Goal: Task Accomplishment & Management: Manage account settings

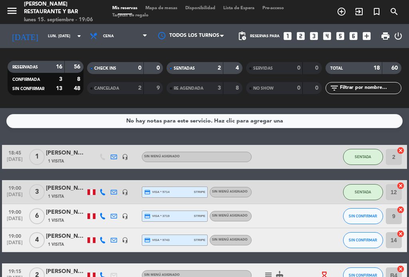
click at [167, 10] on span "Mapa de mesas" at bounding box center [161, 8] width 40 height 4
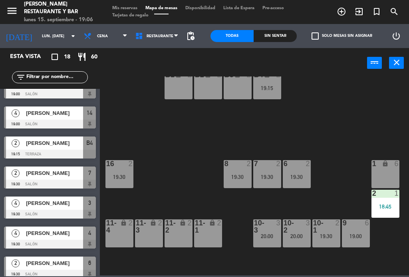
scroll to position [16, 84]
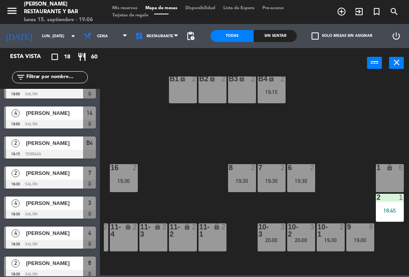
click at [281, 96] on div "B4 lock 2 19:15" at bounding box center [272, 89] width 28 height 28
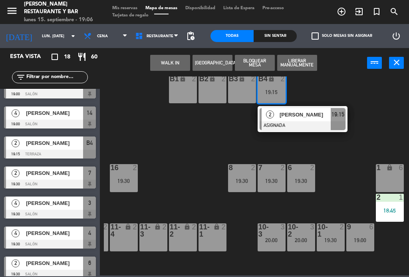
click at [215, 243] on div "11-1 lock 2" at bounding box center [213, 237] width 28 height 28
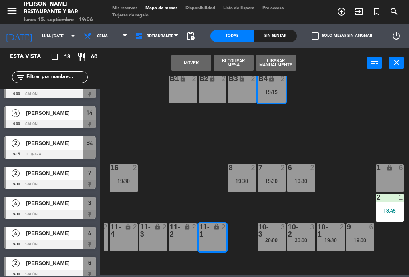
click at [193, 61] on button "Mover" at bounding box center [191, 63] width 40 height 16
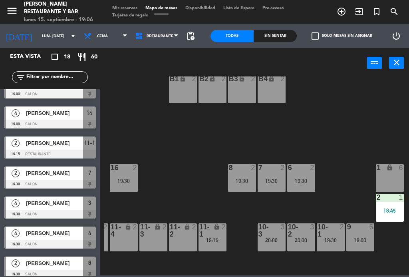
click at [213, 237] on div "19:15" at bounding box center [213, 240] width 28 height 6
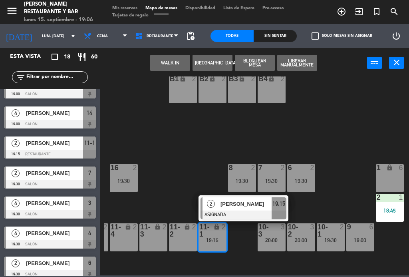
click at [255, 205] on span "[PERSON_NAME]" at bounding box center [246, 203] width 51 height 8
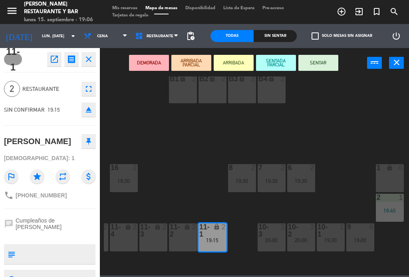
click at [338, 62] on button "SENTAR" at bounding box center [319, 63] width 40 height 16
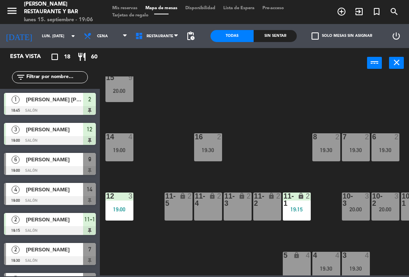
scroll to position [46, 0]
click at [207, 207] on div "11-4 lock 2" at bounding box center [208, 206] width 28 height 28
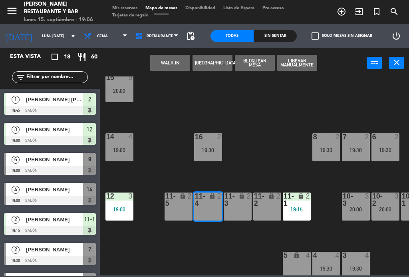
click at [181, 214] on div "11-5 lock 2" at bounding box center [179, 206] width 28 height 28
click at [175, 60] on button "WALK IN" at bounding box center [170, 63] width 40 height 16
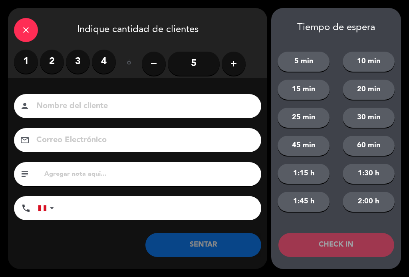
click at [114, 60] on label "4" at bounding box center [104, 62] width 24 height 24
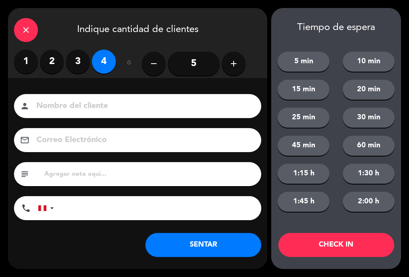
click at [165, 113] on input at bounding box center [143, 106] width 215 height 14
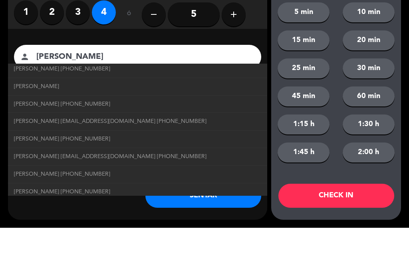
scroll to position [133, 0]
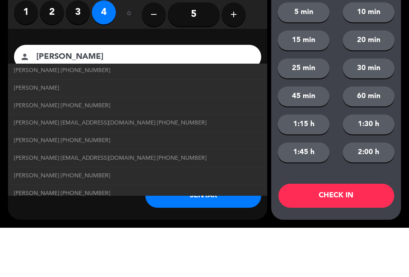
click at [83, 133] on link "[PERSON_NAME]" at bounding box center [137, 137] width 247 height 9
type input "[PERSON_NAME]"
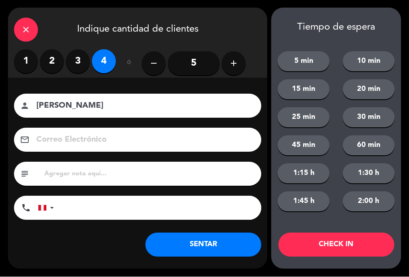
click at [34, 27] on div "close" at bounding box center [26, 30] width 24 height 24
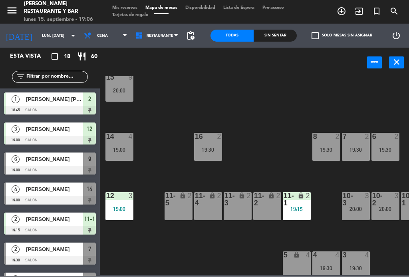
click at [267, 147] on div "B1 lock 2 B2 lock 2 B3 lock 2 B4 lock 2 15 9 20:00 14 4 19:00 8 2 19:30 7 2 19:…" at bounding box center [256, 175] width 305 height 199
click at [218, 208] on div "11-4 lock 2" at bounding box center [208, 206] width 28 height 28
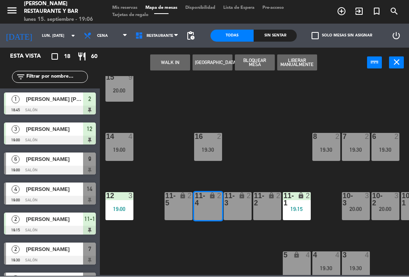
click at [177, 212] on div "11-5 lock 2" at bounding box center [179, 206] width 28 height 28
click at [166, 64] on button "WALK IN" at bounding box center [170, 63] width 40 height 16
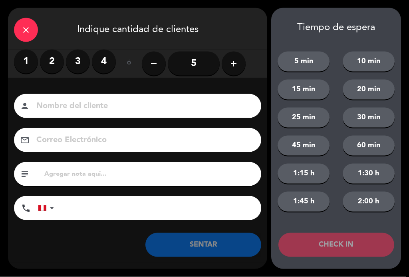
click at [94, 59] on label "4" at bounding box center [104, 62] width 24 height 24
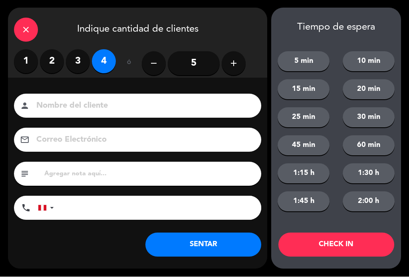
click at [175, 104] on input at bounding box center [143, 106] width 215 height 14
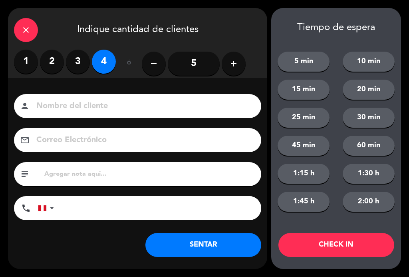
click at [24, 31] on icon "close" at bounding box center [26, 30] width 10 height 10
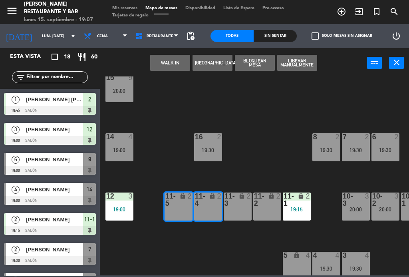
click at [132, 140] on div "4" at bounding box center [130, 136] width 5 height 7
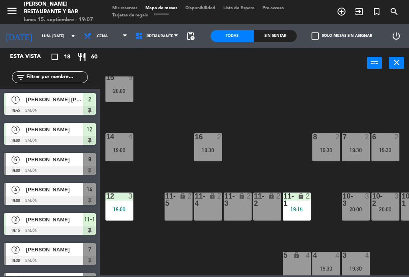
click at [205, 97] on div "B1 lock 2 B2 lock 2 B3 lock 2 B4 lock 2 15 9 20:00 14 4 19:00 8 2 19:30 7 2 19:…" at bounding box center [256, 175] width 305 height 199
click at [116, 152] on div "19:00" at bounding box center [119, 150] width 28 height 6
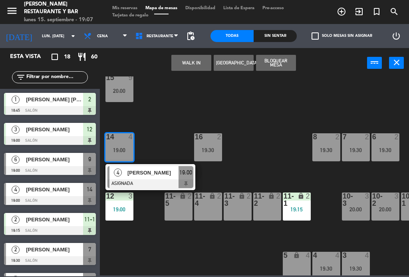
click at [173, 180] on div at bounding box center [150, 183] width 86 height 9
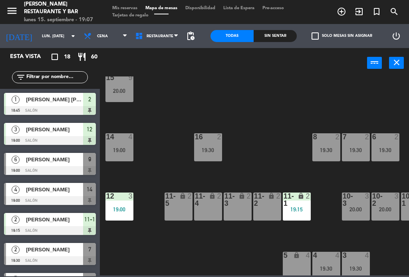
click at [330, 261] on div "4 4 19:30" at bounding box center [327, 265] width 28 height 28
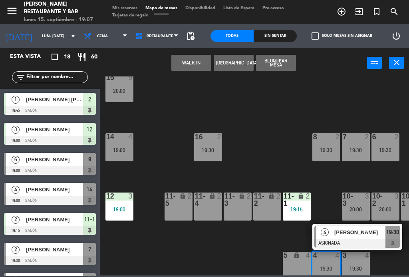
click at [125, 152] on div "19:00" at bounding box center [119, 150] width 28 height 6
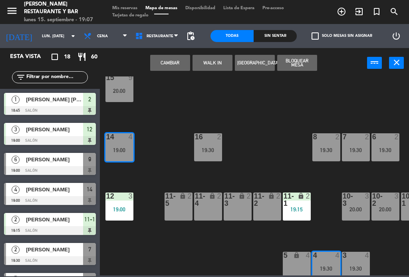
click at [174, 68] on button "Cambiar" at bounding box center [170, 63] width 40 height 16
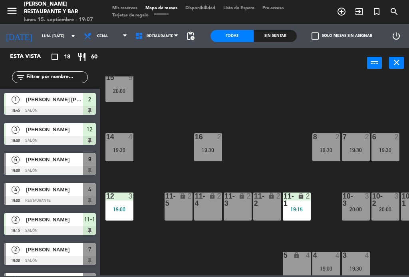
click at [328, 265] on div "19:00" at bounding box center [327, 268] width 28 height 6
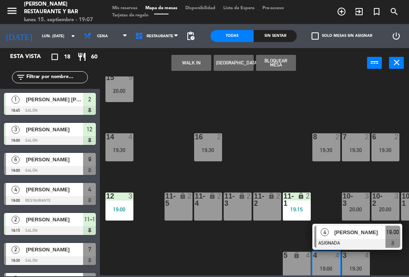
click at [354, 232] on span "[PERSON_NAME]" at bounding box center [359, 232] width 51 height 8
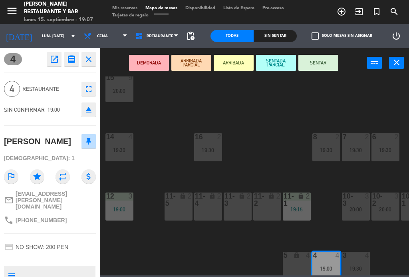
click at [326, 63] on button "SENTAR" at bounding box center [319, 63] width 40 height 16
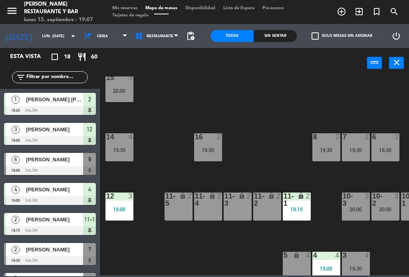
click at [209, 199] on div "lock" at bounding box center [207, 199] width 13 height 14
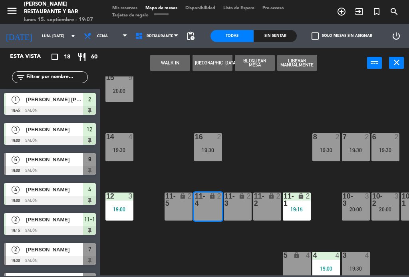
click at [173, 205] on div "lock" at bounding box center [178, 199] width 13 height 14
click at [163, 66] on button "WALK IN" at bounding box center [170, 63] width 40 height 16
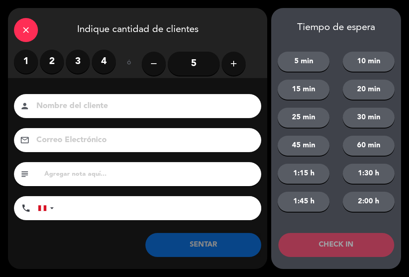
click at [107, 60] on label "4" at bounding box center [104, 62] width 24 height 24
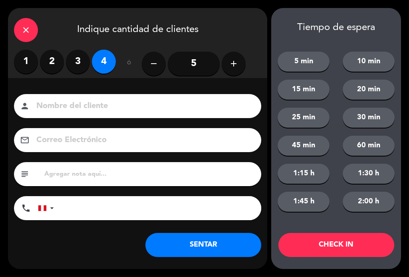
click at [221, 104] on input at bounding box center [143, 106] width 215 height 14
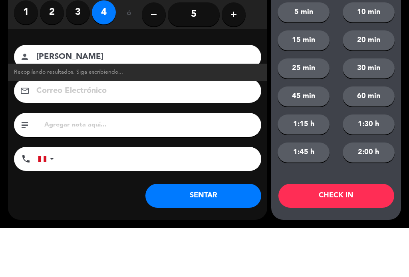
type input "[PERSON_NAME]"
click at [259, 50] on div "1 2 3 4 ó remove 5 add" at bounding box center [137, 64] width 247 height 28
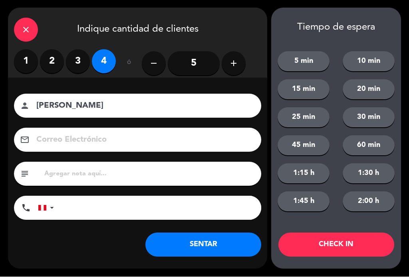
click at [205, 242] on button "SENTAR" at bounding box center [203, 245] width 116 height 24
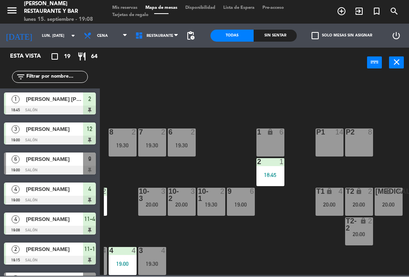
scroll to position [51, 203]
click at [367, 202] on div "20:00" at bounding box center [360, 205] width 28 height 6
click at [315, 242] on div "B1 lock 2 B2 lock 2 B3 lock 2 B4 lock 2 15 9 20:00 14 4 19:30 8 2 19:30 7 2 19:…" at bounding box center [256, 175] width 305 height 199
click at [366, 234] on div "20:00" at bounding box center [360, 234] width 28 height 6
click at [304, 231] on div "B1 lock 2 B2 lock 2 B3 lock 2 B4 lock 2 15 9 20:00 14 4 19:30 8 2 19:30 7 2 19:…" at bounding box center [256, 175] width 305 height 199
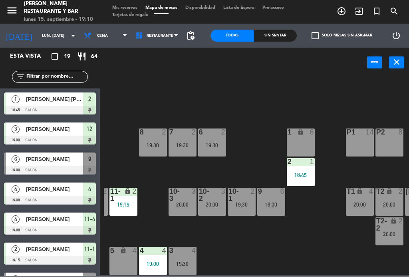
scroll to position [51, 173]
click at [279, 198] on div "9 6 19:00" at bounding box center [271, 202] width 28 height 28
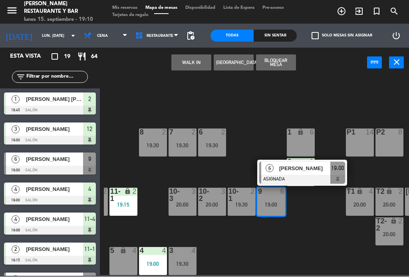
click at [316, 168] on span "[PERSON_NAME]" at bounding box center [304, 168] width 51 height 8
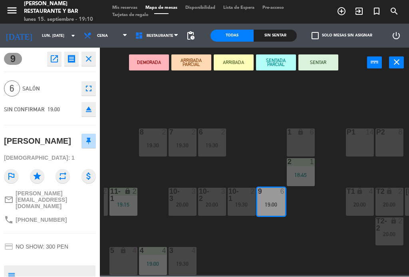
click at [53, 60] on icon "open_in_new" at bounding box center [55, 59] width 10 height 10
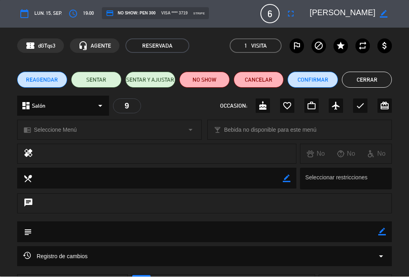
click at [79, 10] on button "access_time" at bounding box center [73, 14] width 14 height 14
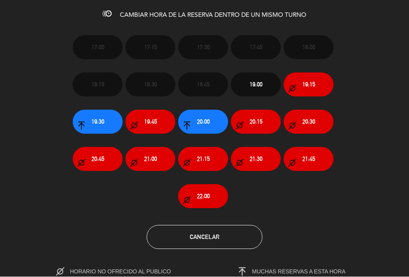
click at [104, 119] on span "19:30" at bounding box center [98, 121] width 13 height 9
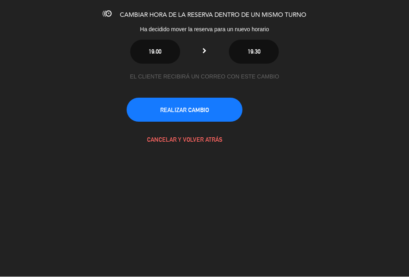
click at [215, 109] on button "REALIZAR CAMBIO" at bounding box center [185, 110] width 116 height 24
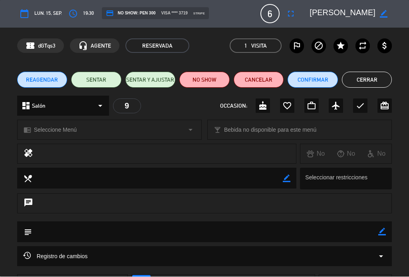
click at [385, 76] on button "Cerrar" at bounding box center [367, 80] width 50 height 16
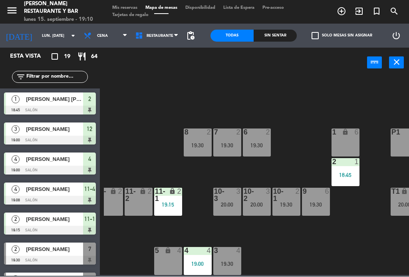
scroll to position [51, 129]
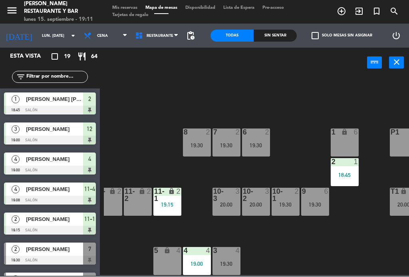
click at [133, 9] on span "Mis reservas" at bounding box center [124, 8] width 33 height 4
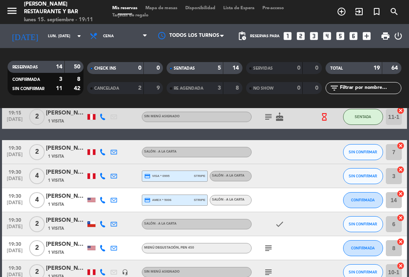
scroll to position [153, 0]
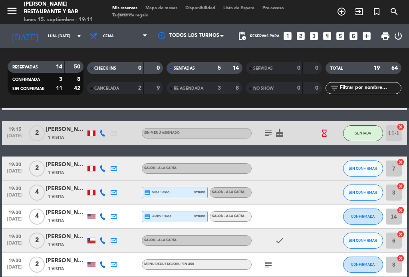
click at [283, 124] on div "subject cake" at bounding box center [285, 133] width 67 height 24
click at [283, 129] on icon "cake" at bounding box center [280, 133] width 10 height 10
click at [279, 131] on icon "cake" at bounding box center [280, 133] width 10 height 10
click at [270, 123] on div "subject cake" at bounding box center [285, 133] width 67 height 24
click at [270, 128] on icon "subject" at bounding box center [269, 133] width 10 height 10
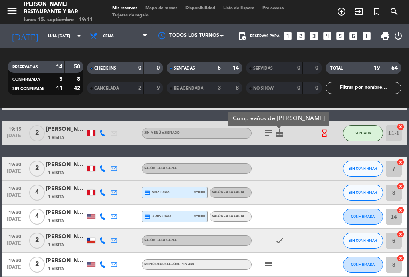
click at [267, 133] on icon "subject" at bounding box center [269, 133] width 10 height 10
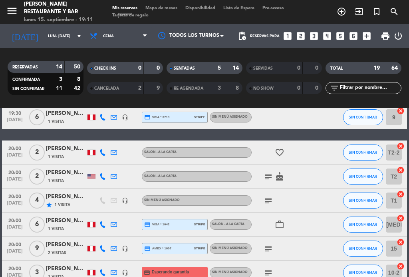
scroll to position [371, 0]
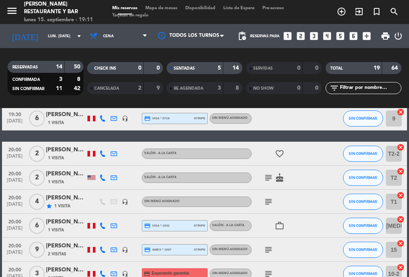
click at [167, 10] on span "Mapa de mesas" at bounding box center [161, 8] width 40 height 4
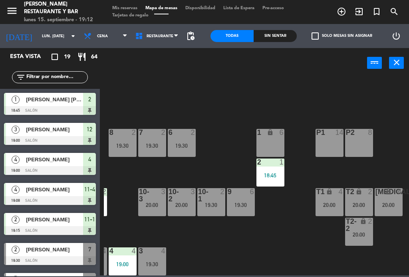
scroll to position [51, 203]
click at [368, 193] on div "2" at bounding box center [372, 192] width 13 height 8
click at [313, 247] on div "B1 lock 2 B2 lock 2 B3 lock 2 B4 lock 2 15 9 20:00 14 4 19:30 8 2 19:30 7 2 19:…" at bounding box center [256, 175] width 305 height 199
click at [247, 195] on div "9 6" at bounding box center [241, 192] width 28 height 8
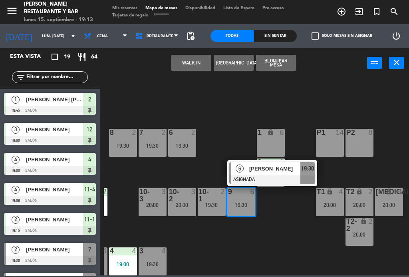
click at [286, 177] on div at bounding box center [272, 179] width 86 height 9
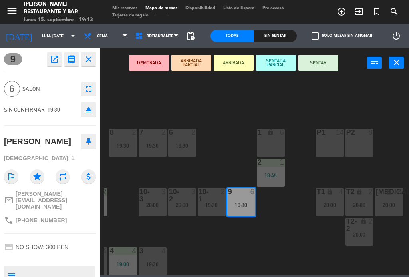
click at [324, 57] on button "SENTAR" at bounding box center [319, 63] width 40 height 16
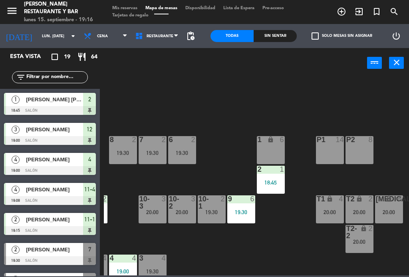
scroll to position [44, 203]
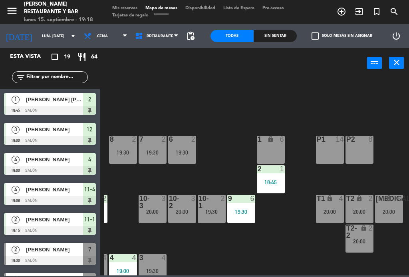
click at [53, 40] on input "lun. [DATE]" at bounding box center [64, 36] width 52 height 12
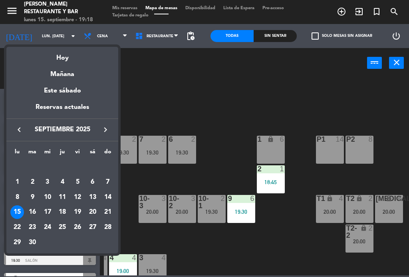
click at [76, 78] on div "Mañana" at bounding box center [62, 71] width 112 height 16
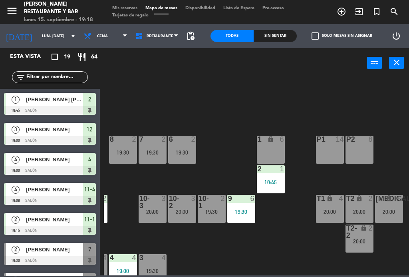
type input "[DATE] sep."
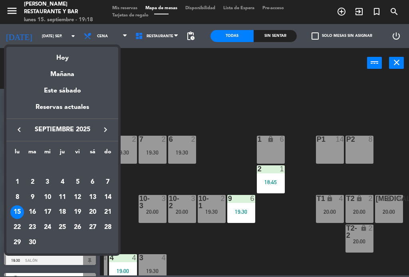
scroll to position [0, 0]
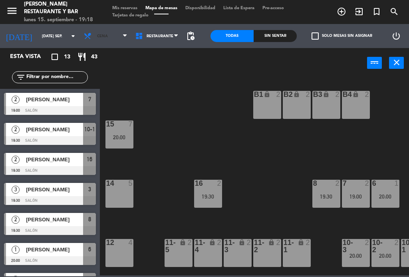
click at [107, 32] on span "Cena" at bounding box center [106, 36] width 52 height 18
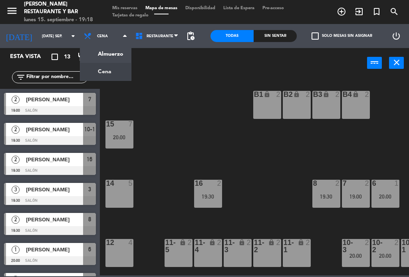
click at [107, 54] on ng-component "menu [PERSON_NAME] Restaurante y Bar lunes 15. septiembre - 19:18 Mis reservas …" at bounding box center [204, 137] width 409 height 275
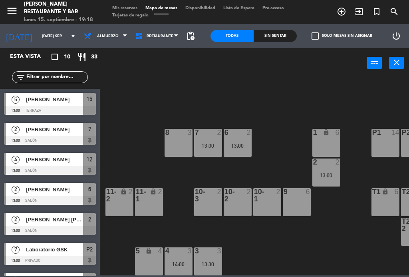
scroll to position [51, 164]
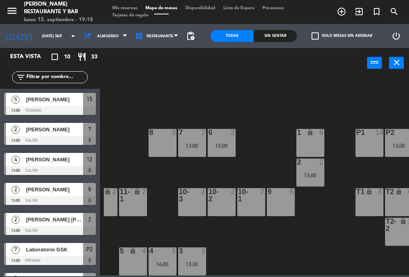
click at [282, 198] on div "9 6" at bounding box center [281, 202] width 28 height 28
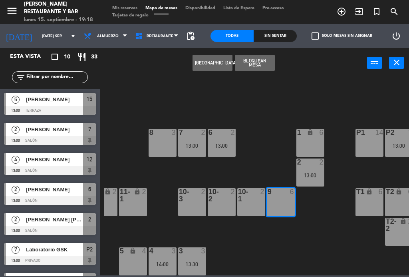
click at [215, 64] on button "[GEOGRAPHIC_DATA]" at bounding box center [213, 63] width 40 height 16
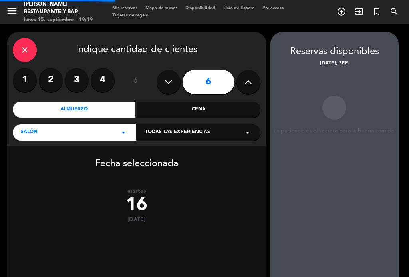
click at [171, 83] on icon at bounding box center [169, 82] width 8 height 12
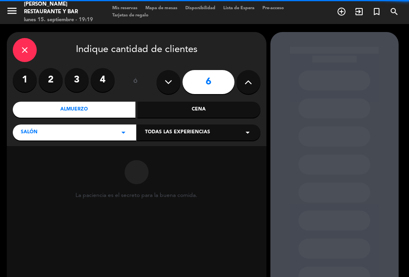
type input "5"
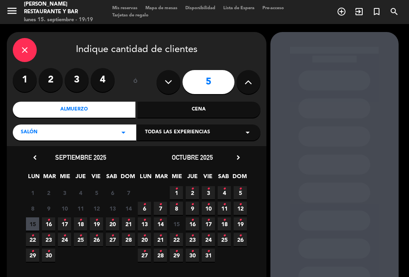
click at [50, 223] on icon "•" at bounding box center [48, 219] width 3 height 13
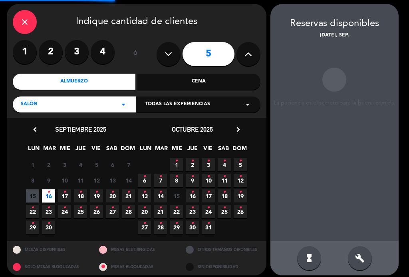
scroll to position [21, 0]
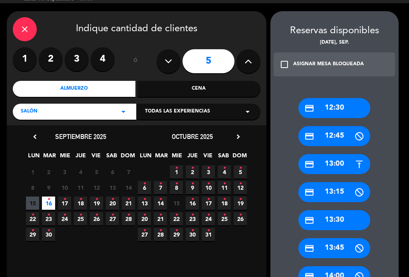
click at [348, 219] on div "credit_card 13:30" at bounding box center [335, 220] width 72 height 20
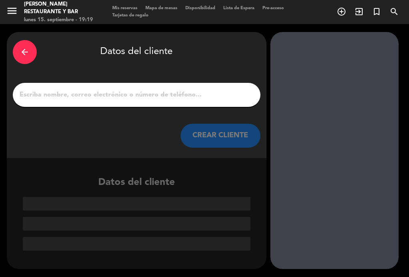
click at [212, 95] on input "1" at bounding box center [137, 94] width 236 height 11
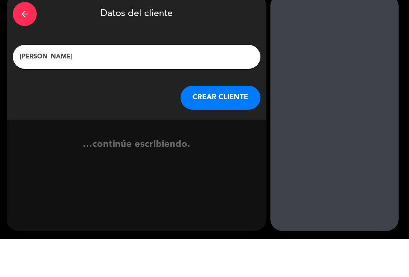
type input "[PERSON_NAME]"
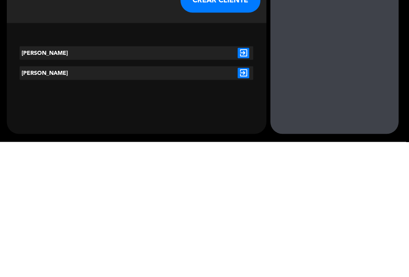
click at [247, 183] on icon "exit_to_app" at bounding box center [244, 188] width 12 height 10
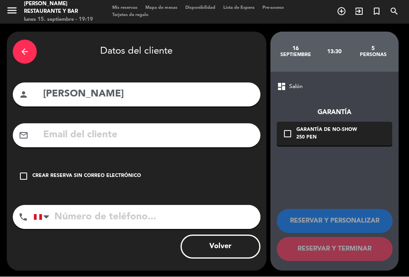
click at [140, 127] on input "text" at bounding box center [148, 135] width 212 height 16
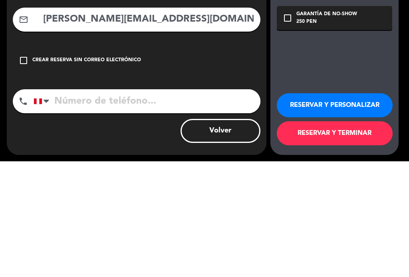
type input "[PERSON_NAME][EMAIL_ADDRESS][DOMAIN_NAME]"
click at [163, 205] on input "tel" at bounding box center [147, 217] width 227 height 24
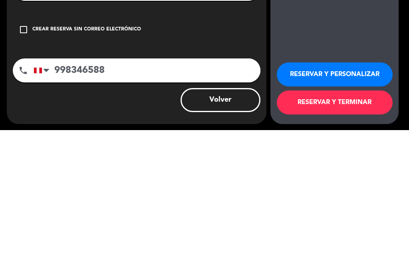
scroll to position [0, 0]
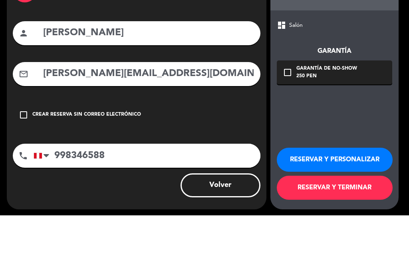
type input "998346588"
click at [288, 129] on icon "check_box_outline_blank" at bounding box center [288, 134] width 10 height 10
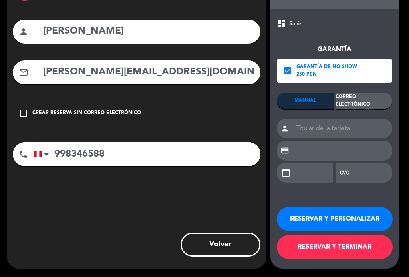
scroll to position [49, 0]
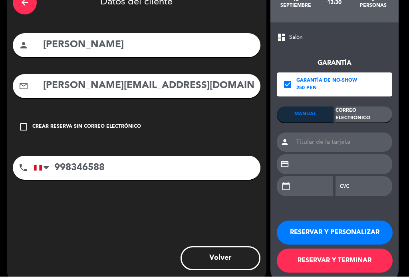
click at [337, 260] on button "RESERVAR Y TERMINAR" at bounding box center [335, 261] width 116 height 24
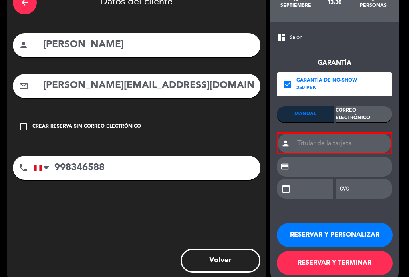
click at [370, 115] on div "Correo Electrónico" at bounding box center [364, 115] width 57 height 16
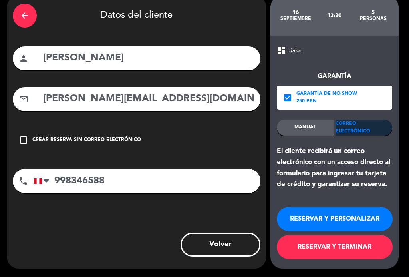
scroll to position [21, 0]
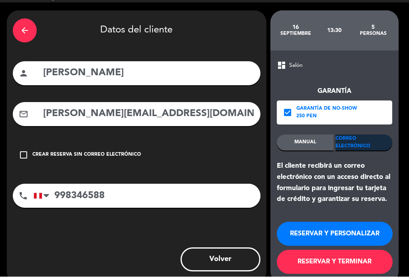
click at [346, 261] on button "RESERVAR Y TERMINAR" at bounding box center [335, 262] width 116 height 24
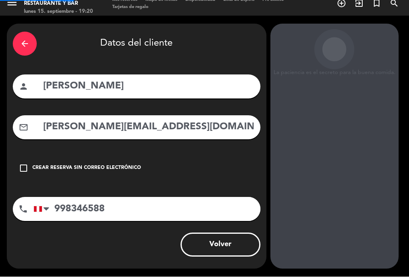
scroll to position [0, 0]
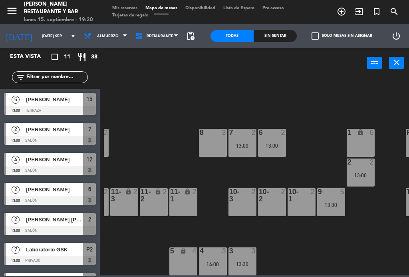
scroll to position [51, 106]
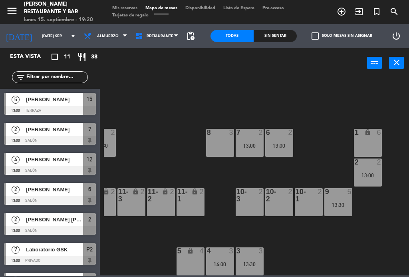
click at [346, 196] on div "9 5 13:30" at bounding box center [338, 202] width 28 height 28
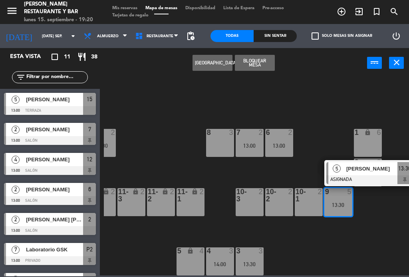
click at [346, 200] on div "9 5 13:30" at bounding box center [338, 202] width 28 height 28
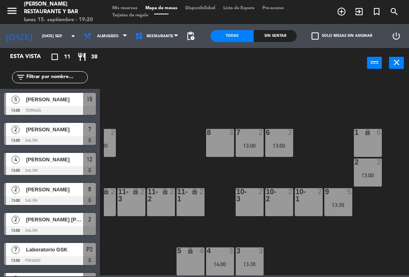
click at [343, 192] on div at bounding box center [338, 191] width 13 height 7
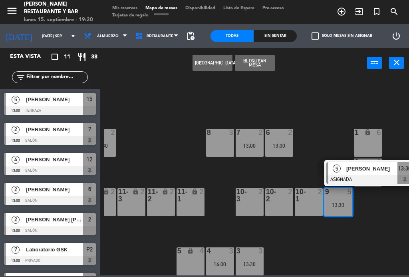
click at [377, 164] on span "[PERSON_NAME]" at bounding box center [371, 168] width 51 height 8
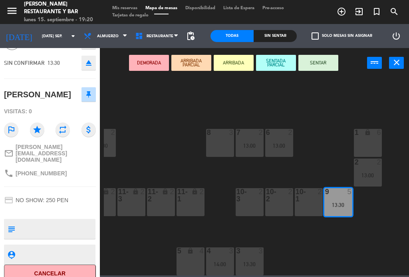
scroll to position [46, 0]
click at [59, 221] on textarea at bounding box center [56, 229] width 76 height 17
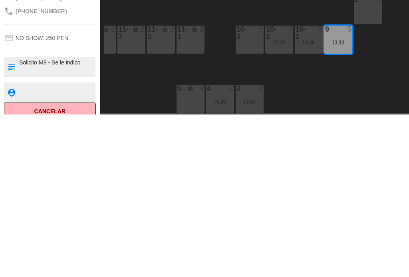
type textarea "Solicito M9 - Se le indico"
click at [77, 249] on textarea at bounding box center [56, 254] width 76 height 10
click at [63, 249] on textarea at bounding box center [56, 254] width 76 height 10
click at [88, 193] on div "credit_card NO SHOW: 250 PEN" at bounding box center [50, 200] width 92 height 15
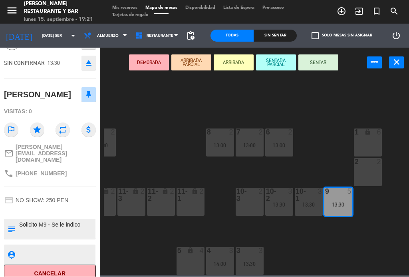
click at [127, 7] on span "Mis reservas" at bounding box center [124, 8] width 33 height 4
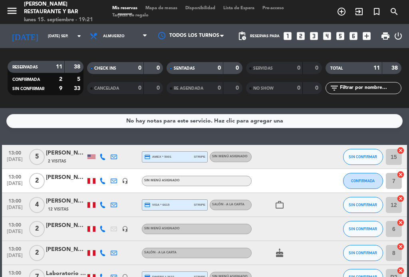
click at [167, 10] on span "Mapa de mesas" at bounding box center [161, 8] width 40 height 4
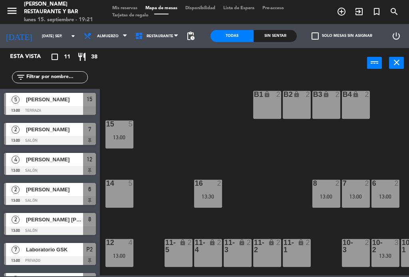
click at [134, 7] on span "Mis reservas" at bounding box center [124, 8] width 33 height 4
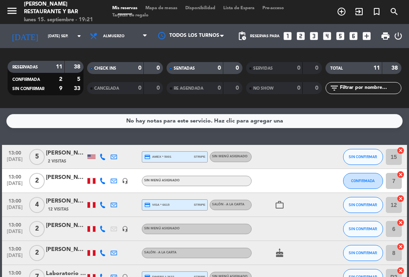
click at [173, 8] on span "Mapa de mesas" at bounding box center [161, 8] width 40 height 4
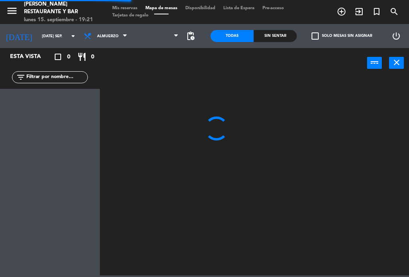
click at [56, 30] on input "[DATE] sep." at bounding box center [64, 36] width 52 height 12
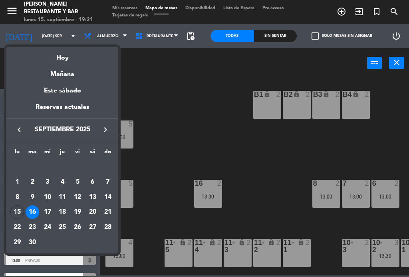
click at [17, 205] on div "15" at bounding box center [17, 212] width 14 height 14
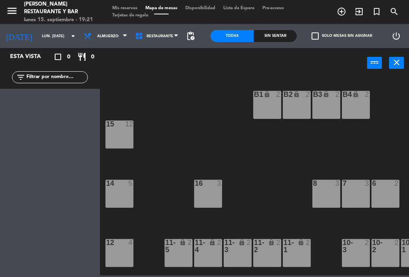
click at [99, 36] on span "Almuerzo" at bounding box center [108, 36] width 22 height 4
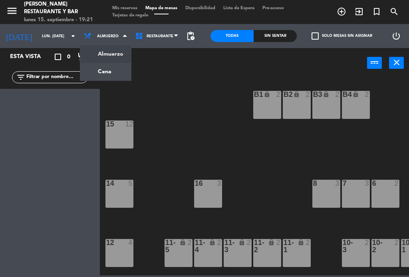
click at [104, 69] on ng-component "menu [PERSON_NAME] Restaurante y Bar lunes 15. septiembre - 19:21 Mis reservas …" at bounding box center [204, 137] width 409 height 275
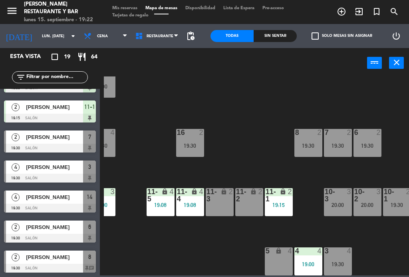
scroll to position [51, 19]
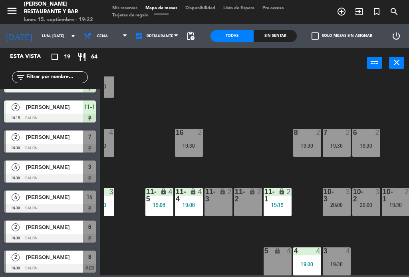
click at [338, 258] on div "3 4 19:30" at bounding box center [337, 261] width 28 height 28
click at [114, 135] on div "4" at bounding box center [113, 132] width 13 height 7
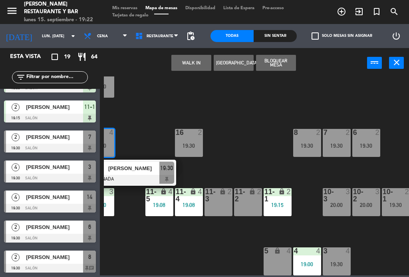
click at [350, 255] on div "3 4" at bounding box center [337, 251] width 28 height 8
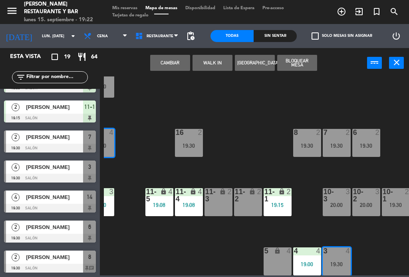
click at [172, 58] on button "Cambiar" at bounding box center [170, 63] width 40 height 16
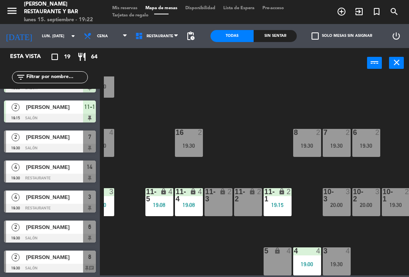
click at [110, 145] on div "19:30" at bounding box center [100, 146] width 28 height 6
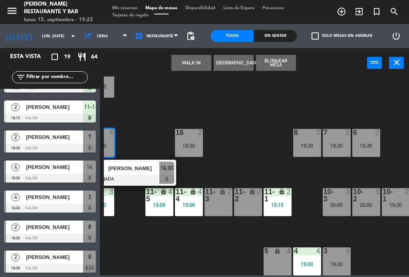
click at [280, 61] on button "Bloquear Mesa" at bounding box center [276, 63] width 40 height 16
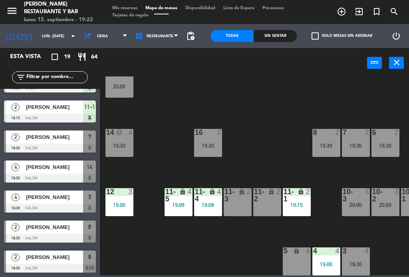
scroll to position [51, 0]
click at [125, 141] on div "14 block 4 19:30" at bounding box center [119, 143] width 28 height 28
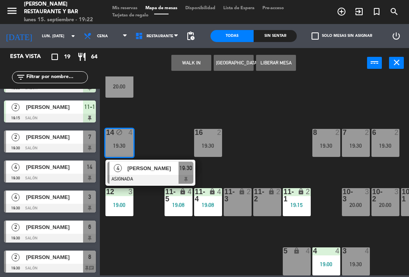
click at [285, 59] on button "Liberar Mesa" at bounding box center [276, 63] width 40 height 16
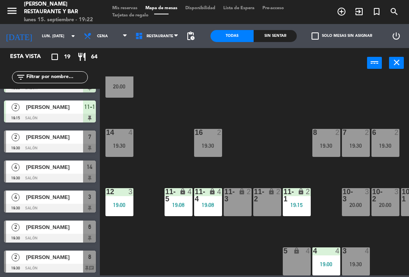
click at [122, 144] on div "19:30" at bounding box center [119, 146] width 28 height 6
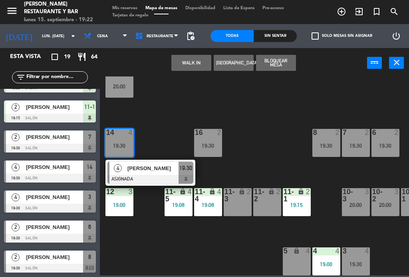
click at [159, 173] on div "[PERSON_NAME]" at bounding box center [153, 167] width 52 height 13
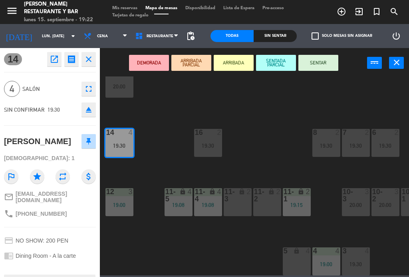
click at [326, 60] on button "SENTAR" at bounding box center [319, 63] width 40 height 16
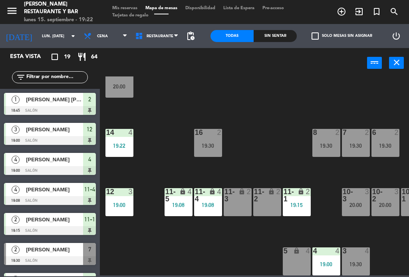
scroll to position [0, 0]
click at [68, 37] on icon "arrow_drop_down" at bounding box center [73, 36] width 10 height 10
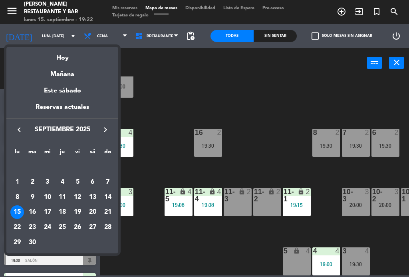
click at [30, 210] on div "16" at bounding box center [33, 212] width 14 height 14
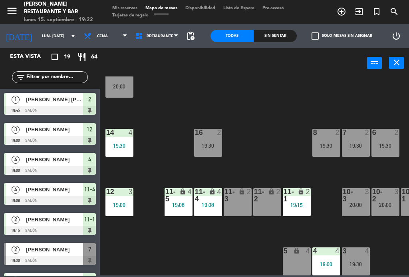
type input "[DATE] sep."
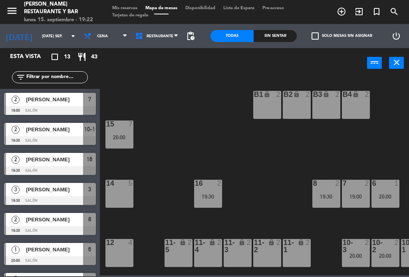
click at [101, 37] on span "Cena" at bounding box center [106, 36] width 52 height 18
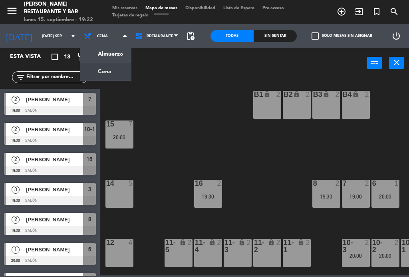
click at [108, 57] on ng-component "menu [PERSON_NAME] Restaurante y Bar lunes 15. septiembre - 19:22 Mis reservas …" at bounding box center [204, 137] width 409 height 275
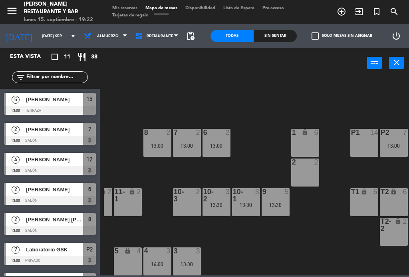
scroll to position [51, 169]
click at [280, 200] on div "9 5 13:30" at bounding box center [276, 202] width 28 height 28
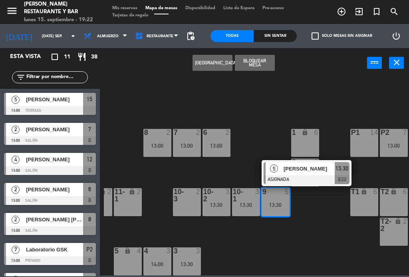
click at [326, 166] on span "[PERSON_NAME]" at bounding box center [309, 168] width 51 height 8
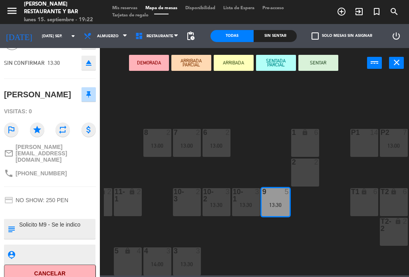
scroll to position [46, 0]
click at [84, 221] on textarea at bounding box center [56, 229] width 76 height 17
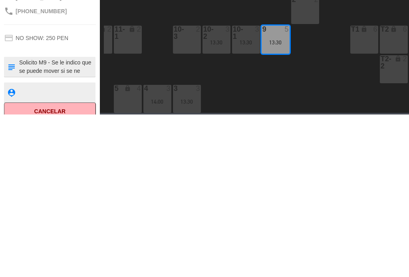
scroll to position [8, 0]
type textarea "Solicito M9 - Se le indico que se puede mover si se necesita"
click at [71, 249] on textarea at bounding box center [56, 254] width 76 height 10
click at [84, 48] on div "9 open_in_new receipt 1:30 PM mar., [DATE] 5 personas [PERSON_NAME] Mesa 9 INTE…" at bounding box center [50, 162] width 100 height 229
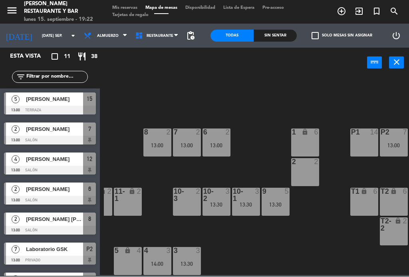
scroll to position [0, 0]
click at [284, 197] on div "9 5 13:30" at bounding box center [276, 202] width 28 height 28
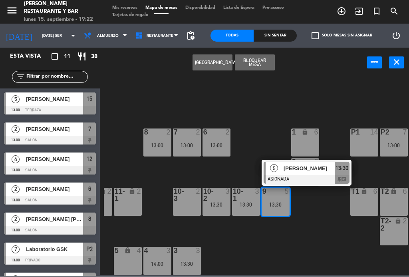
click at [330, 172] on div "[PERSON_NAME]" at bounding box center [309, 168] width 52 height 13
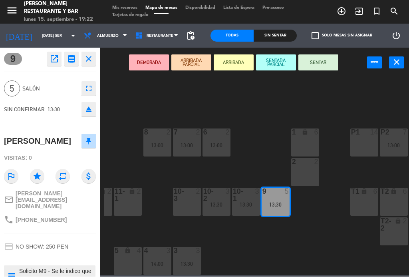
click at [51, 58] on icon "open_in_new" at bounding box center [55, 59] width 10 height 10
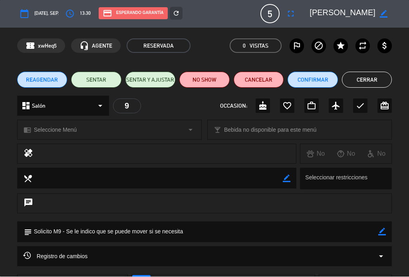
click at [263, 104] on icon "cake" at bounding box center [263, 106] width 10 height 10
click at [382, 76] on button "Cerrar" at bounding box center [367, 80] width 50 height 16
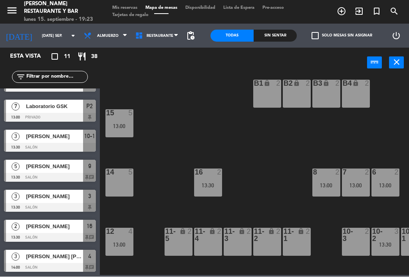
scroll to position [12, 0]
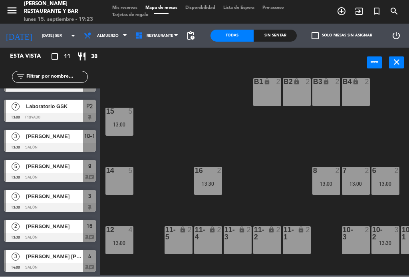
click at [123, 118] on div "15 5 13:00" at bounding box center [119, 122] width 28 height 28
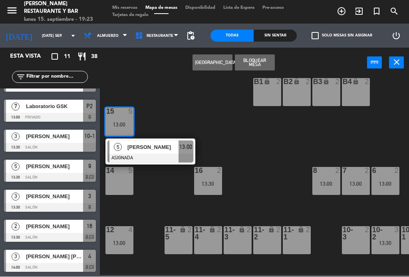
click at [129, 179] on div "14 5" at bounding box center [119, 181] width 28 height 28
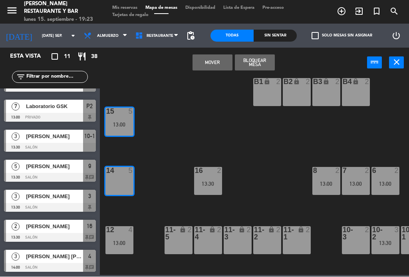
click at [216, 62] on button "Mover" at bounding box center [213, 63] width 40 height 16
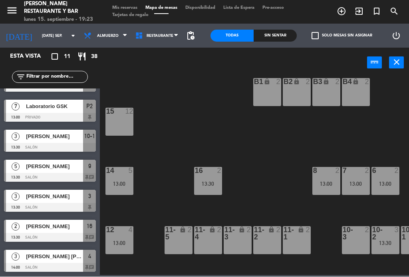
click at [55, 30] on input "[DATE] sep." at bounding box center [64, 36] width 52 height 12
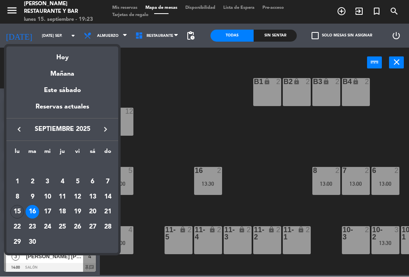
click at [69, 60] on div "Hoy" at bounding box center [62, 55] width 112 height 16
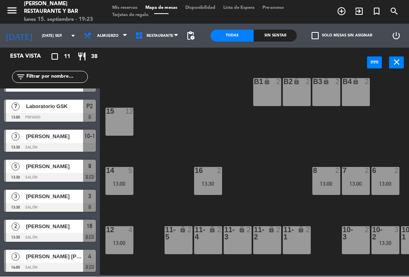
type input "lun. [DATE]"
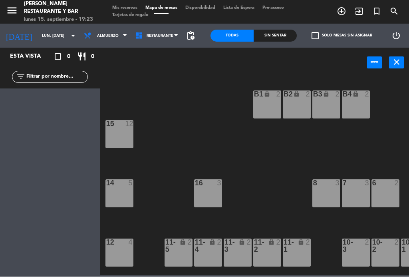
scroll to position [0, 0]
click at [123, 33] on icon at bounding box center [125, 36] width 4 height 6
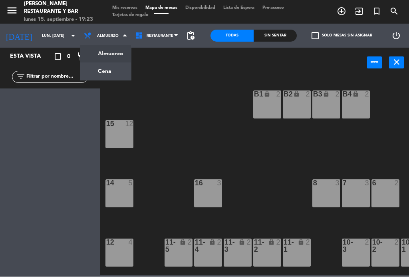
click at [105, 74] on ng-component "menu [PERSON_NAME] Restaurante y Bar lunes 15. septiembre - 19:23 Mis reservas …" at bounding box center [204, 137] width 409 height 275
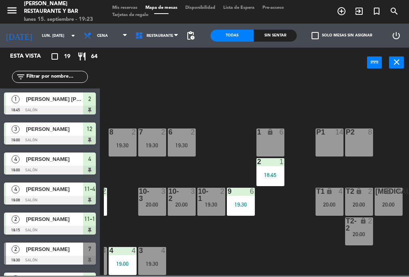
scroll to position [51, 203]
click at [229, 192] on div "9" at bounding box center [228, 191] width 0 height 7
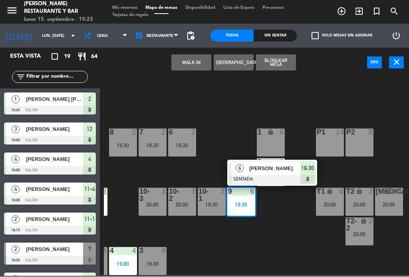
click at [243, 248] on div "B1 lock 2 B2 lock 2 B3 lock 2 B4 lock 2 15 9 20:00 14 4 19:30 8 2 19:30 7 2 19:…" at bounding box center [256, 175] width 305 height 199
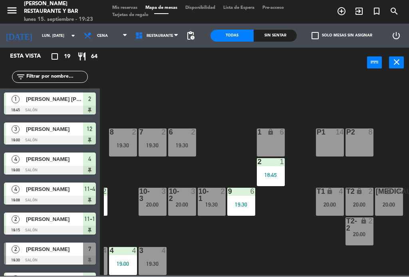
click at [244, 245] on div "B1 lock 2 B2 lock 2 B3 lock 2 B4 lock 2 15 9 20:00 14 4 19:30 8 2 19:30 7 2 19:…" at bounding box center [256, 175] width 305 height 199
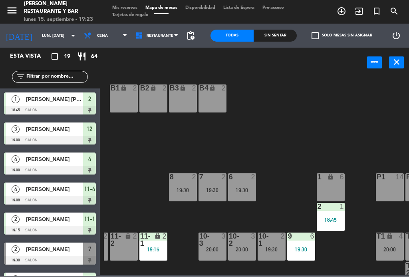
scroll to position [7, 142]
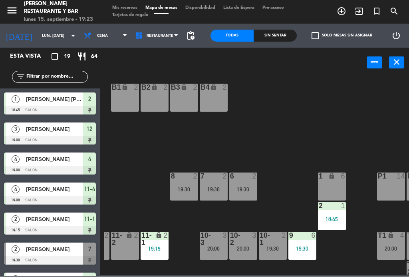
click at [271, 239] on div at bounding box center [272, 239] width 13 height 14
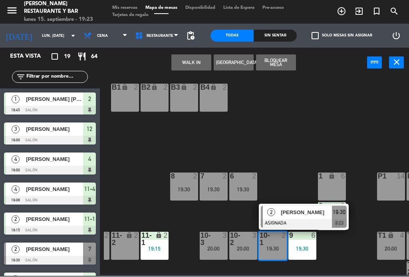
click at [213, 95] on div "B4 lock 2" at bounding box center [214, 98] width 28 height 28
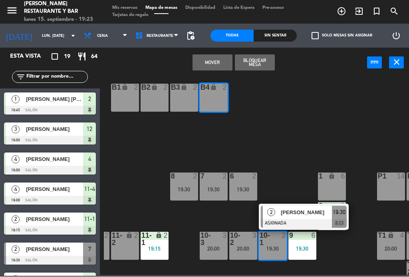
click at [211, 61] on button "Mover" at bounding box center [213, 63] width 40 height 16
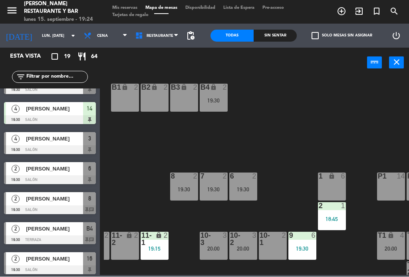
scroll to position [184, 0]
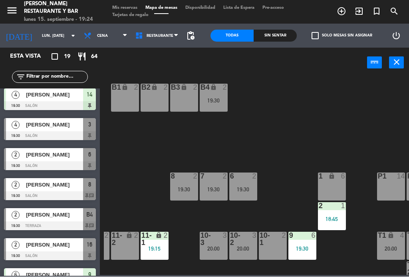
click at [74, 219] on div "[PERSON_NAME]" at bounding box center [54, 214] width 58 height 13
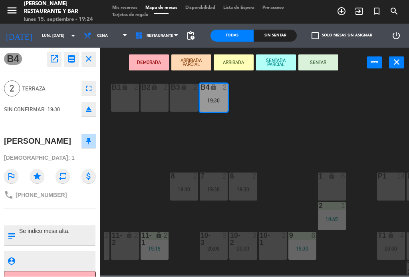
click at [318, 59] on button "SENTAR" at bounding box center [319, 63] width 40 height 16
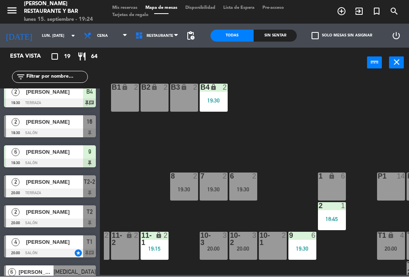
scroll to position [304, 0]
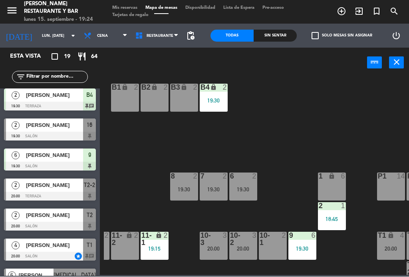
click at [73, 124] on span "[PERSON_NAME]" at bounding box center [54, 125] width 57 height 8
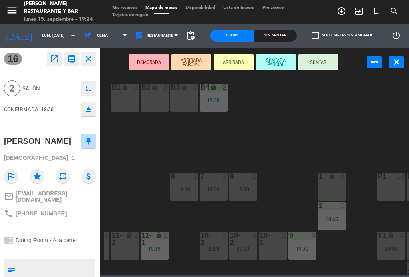
click at [320, 65] on button "SENTAR" at bounding box center [319, 63] width 40 height 16
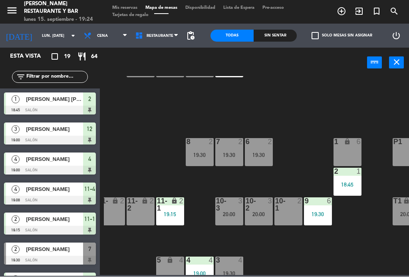
scroll to position [42, 126]
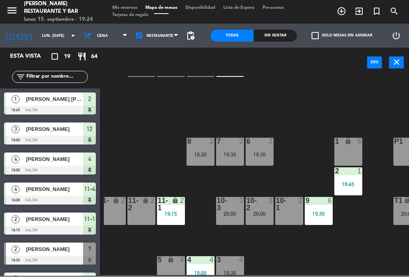
click at [273, 149] on div "6 2 19:30" at bounding box center [260, 152] width 28 height 28
click at [313, 124] on div "B1 lock 2 B2 lock 2 B3 lock 2 B4 lock 2 19:30 15 9 20:00 14 4 19:30 8 2 19:30 7…" at bounding box center [256, 175] width 305 height 199
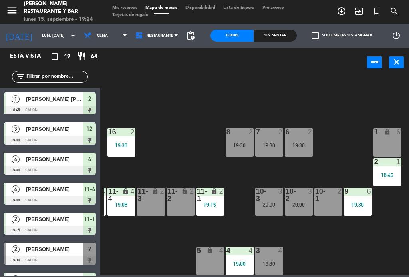
scroll to position [51, 70]
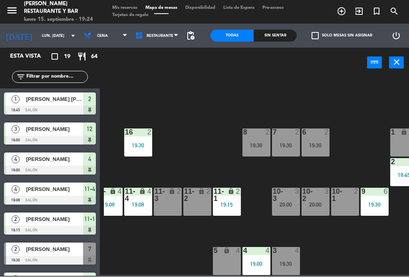
click at [139, 133] on div at bounding box center [137, 132] width 13 height 7
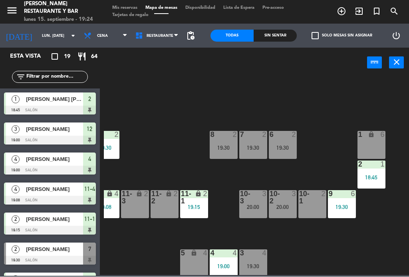
scroll to position [46, 81]
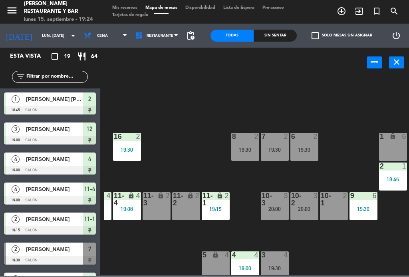
click at [120, 139] on div at bounding box center [126, 136] width 13 height 7
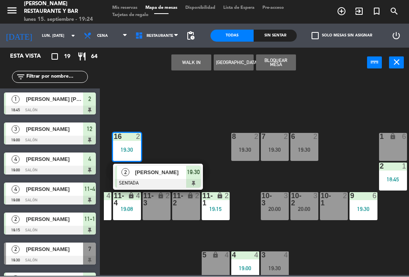
click at [312, 146] on div "6 2 19:30" at bounding box center [305, 147] width 28 height 28
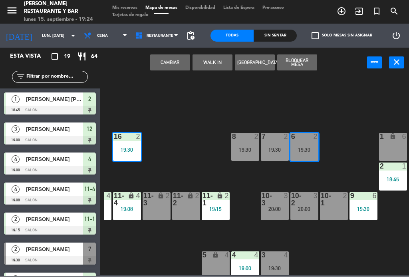
click at [173, 63] on button "Cambiar" at bounding box center [170, 63] width 40 height 16
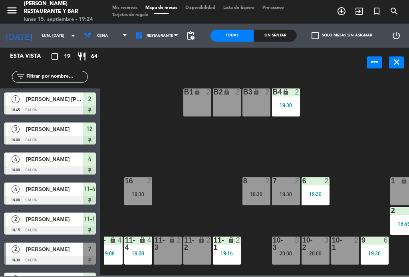
scroll to position [0, 69]
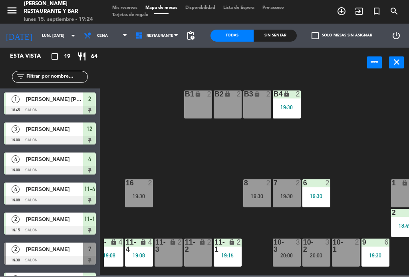
click at [351, 109] on div "B1 lock 2 B2 lock 2 B3 lock 2 B4 lock 2 19:30 15 9 20:00 14 4 19:30 8 2 19:30 7…" at bounding box center [256, 175] width 305 height 199
click at [291, 100] on div "B4 lock 2 19:30" at bounding box center [287, 105] width 28 height 28
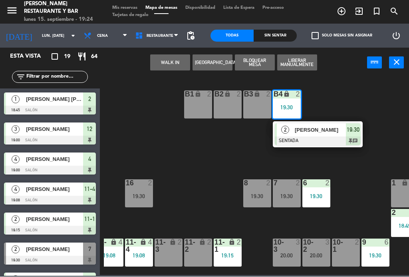
click at [195, 103] on div "B1 lock 2" at bounding box center [198, 105] width 28 height 28
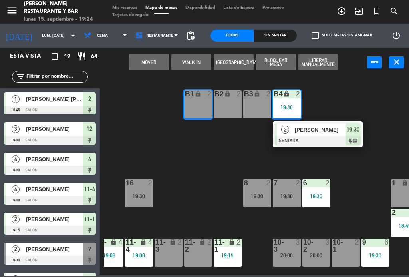
click at [152, 64] on button "Mover" at bounding box center [149, 63] width 40 height 16
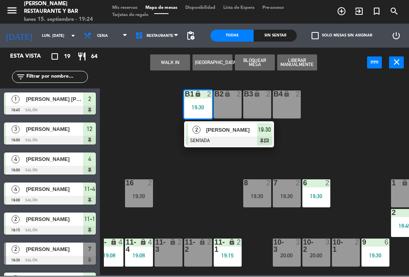
click at [239, 132] on span "[PERSON_NAME]" at bounding box center [231, 130] width 51 height 8
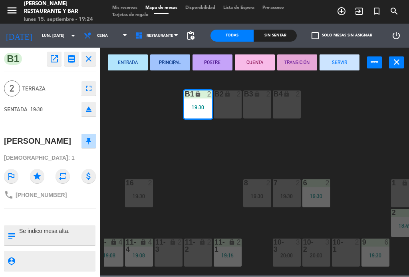
click at [50, 55] on icon "open_in_new" at bounding box center [55, 59] width 10 height 10
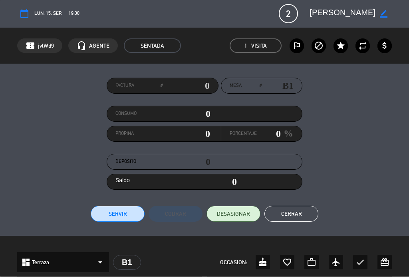
scroll to position [-1, 0]
click at [302, 210] on button "Cerrar" at bounding box center [292, 214] width 54 height 16
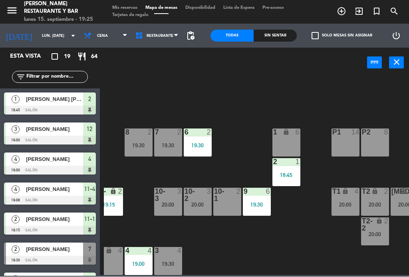
scroll to position [51, 203]
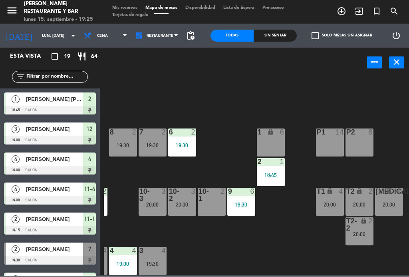
click at [241, 243] on div "B1 lock 2 19:30 B2 lock 2 B3 lock 2 B4 lock 2 15 9 20:00 14 4 19:30 8 2 19:30 7…" at bounding box center [256, 175] width 305 height 199
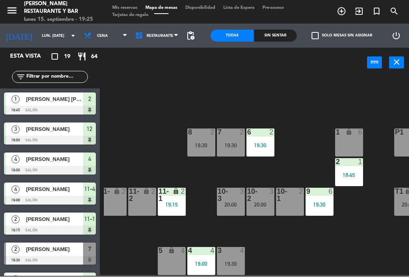
scroll to position [51, 125]
click at [241, 199] on div "3" at bounding box center [243, 195] width 13 height 14
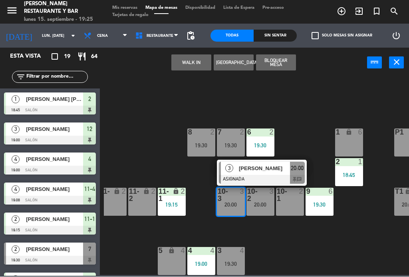
click at [178, 256] on div "5 lock 4" at bounding box center [172, 261] width 28 height 28
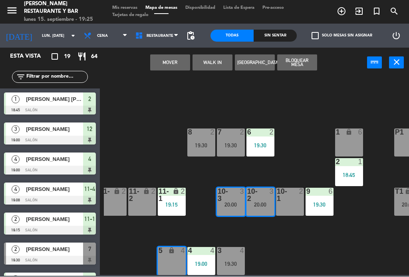
click at [173, 60] on button "Mover" at bounding box center [170, 63] width 40 height 16
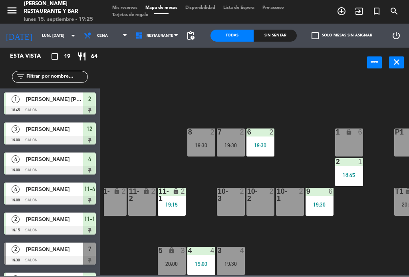
click at [173, 261] on div "20:00" at bounding box center [172, 264] width 28 height 6
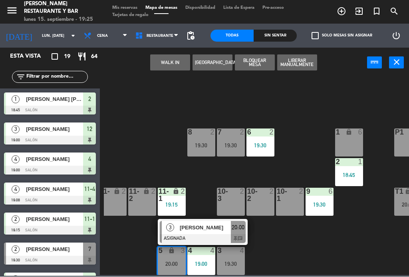
click at [294, 195] on div at bounding box center [289, 195] width 13 height 14
click at [262, 203] on div "10-2 2" at bounding box center [261, 202] width 28 height 28
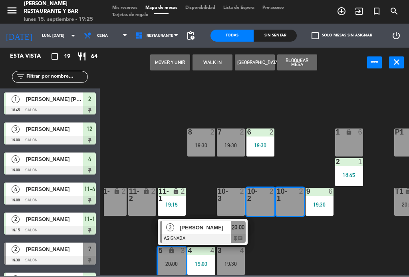
click at [173, 64] on button "Mover y Unir" at bounding box center [170, 63] width 40 height 16
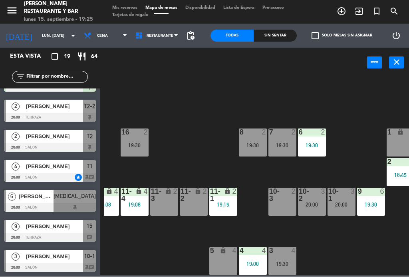
scroll to position [382, 0]
click at [228, 105] on div "B1 lock 2 19:30 B2 lock 2 B3 lock 2 B4 lock 2 15 9 20:00 14 4 19:30 8 2 19:30 7…" at bounding box center [256, 175] width 305 height 199
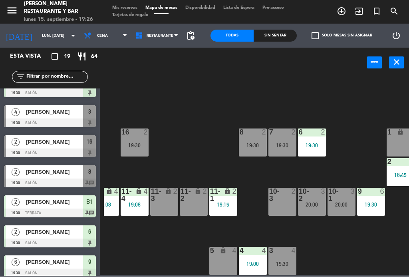
click at [188, 133] on div "B1 lock 2 19:30 B2 lock 2 B3 lock 2 B4 lock 2 15 9 20:00 14 4 19:30 8 2 19:30 7…" at bounding box center [256, 175] width 305 height 199
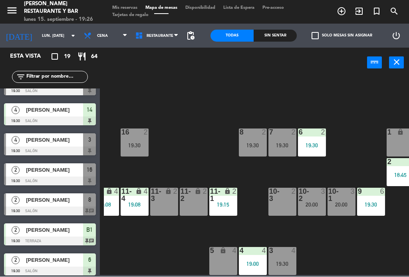
scroll to position [169, 0]
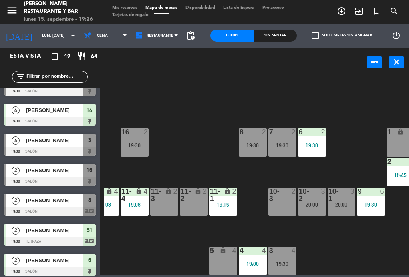
click at [79, 147] on div at bounding box center [50, 151] width 92 height 9
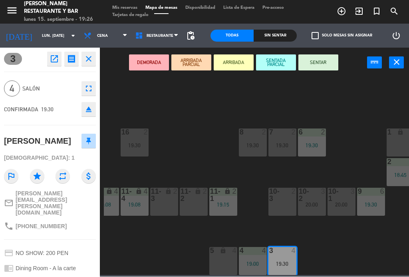
click at [321, 63] on button "SENTAR" at bounding box center [319, 63] width 40 height 16
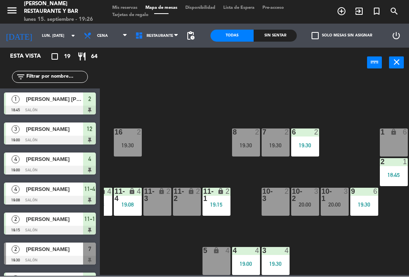
scroll to position [51, 81]
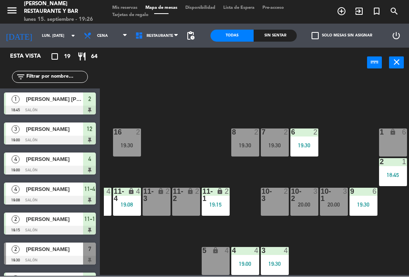
click at [275, 257] on div "3 4 19:30" at bounding box center [275, 261] width 28 height 28
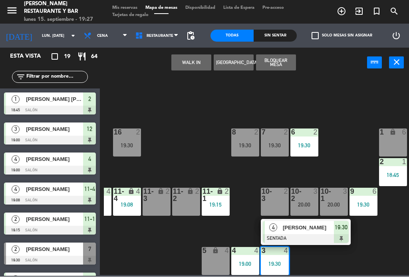
click at [253, 141] on div "8 2 19:30" at bounding box center [245, 143] width 28 height 28
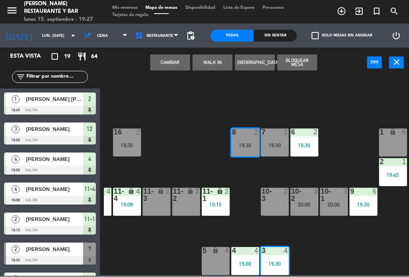
click at [322, 109] on div "B1 lock 2 19:30 B2 lock 2 B3 lock 2 B4 lock 2 15 9 20:00 14 4 19:30 8 2 19:30 7…" at bounding box center [256, 175] width 305 height 199
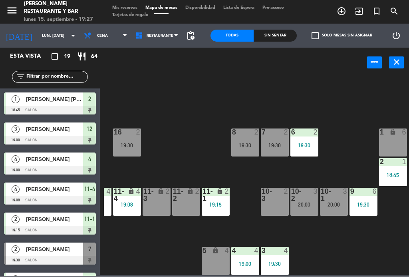
click at [249, 144] on div "19:30" at bounding box center [245, 146] width 28 height 6
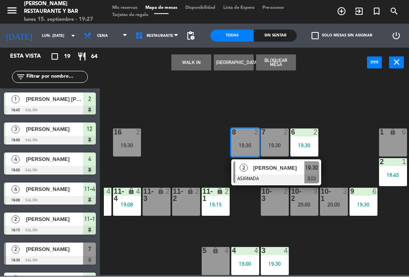
click at [280, 167] on span "[PERSON_NAME]" at bounding box center [278, 168] width 51 height 8
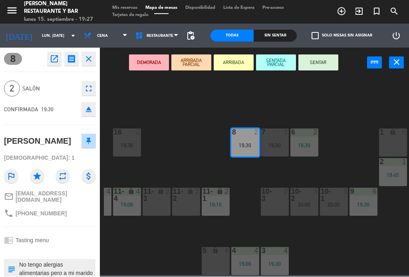
click at [328, 63] on button "SENTAR" at bounding box center [319, 63] width 40 height 16
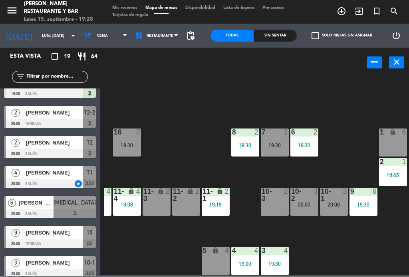
scroll to position [377, 0]
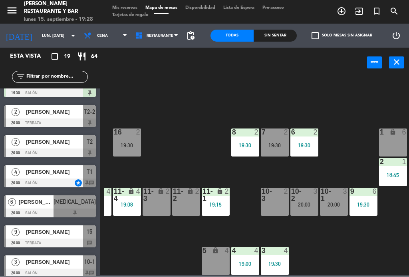
click at [285, 251] on div "4" at bounding box center [286, 250] width 5 height 7
click at [372, 257] on div "B1 lock 2 19:30 B2 lock 2 B3 lock 2 B4 lock 2 15 9 20:00 14 4 19:30 8 2 19:30 7…" at bounding box center [256, 175] width 305 height 199
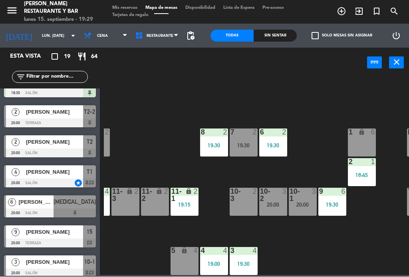
scroll to position [51, 112]
click at [257, 264] on div "19:30" at bounding box center [244, 264] width 28 height 6
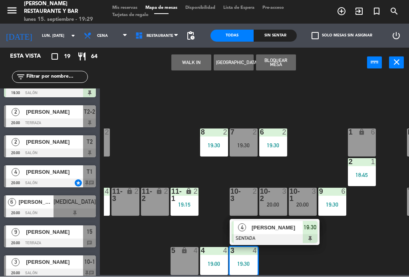
click at [189, 257] on div "5 lock 4" at bounding box center [185, 261] width 28 height 28
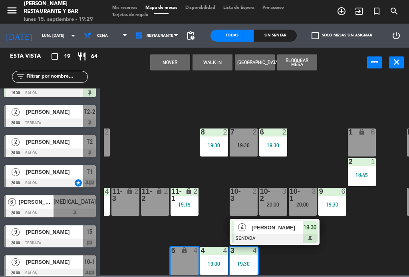
click at [169, 60] on button "Mover" at bounding box center [170, 63] width 40 height 16
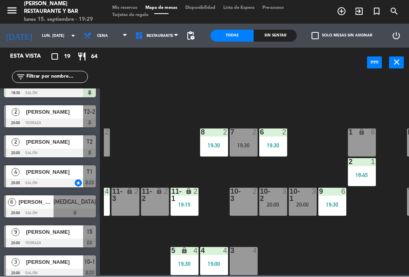
click at [276, 196] on div at bounding box center [273, 195] width 13 height 14
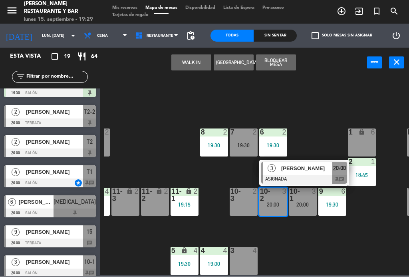
click at [248, 259] on div "3 4" at bounding box center [244, 261] width 28 height 28
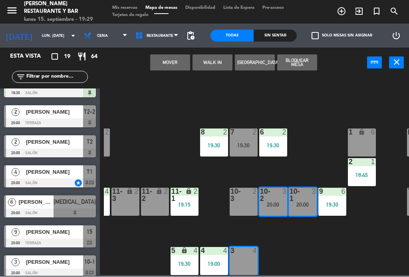
click at [169, 62] on button "Mover" at bounding box center [170, 63] width 40 height 16
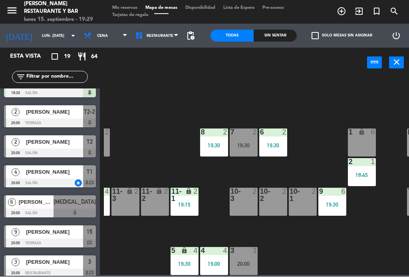
click at [185, 262] on div "19:30" at bounding box center [185, 264] width 28 height 6
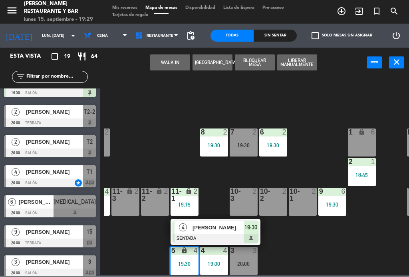
click at [304, 204] on div "10-1 2" at bounding box center [303, 202] width 28 height 28
click at [266, 196] on div "10-2" at bounding box center [259, 195] width 13 height 14
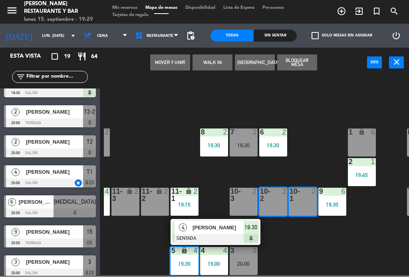
click at [165, 66] on button "Mover y Unir" at bounding box center [170, 63] width 40 height 16
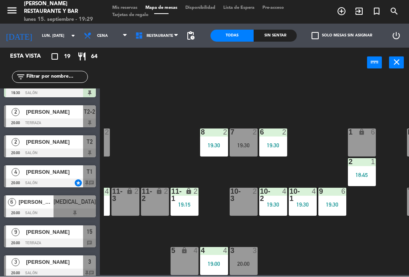
click at [229, 196] on div "10-3" at bounding box center [230, 195] width 13 height 14
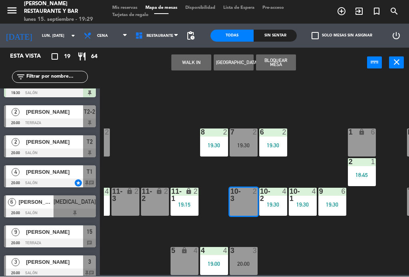
click at [283, 66] on button "Bloquear Mesa" at bounding box center [276, 63] width 40 height 16
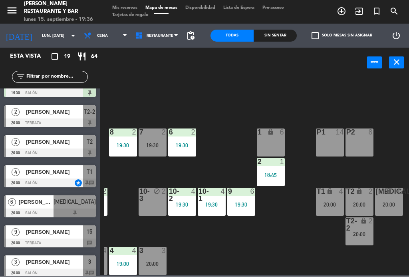
scroll to position [51, 203]
click at [251, 247] on div "B1 lock 2 19:30 B2 lock 2 B3 lock 2 B4 lock 2 15 9 20:00 14 4 19:30 8 2 19:30 7…" at bounding box center [256, 175] width 305 height 199
click at [159, 253] on div "3" at bounding box center [165, 250] width 13 height 7
click at [271, 241] on div "B1 lock 2 19:30 B2 lock 2 B3 lock 2 B4 lock 2 15 9 20:00 14 4 19:30 8 2 19:30 7…" at bounding box center [256, 175] width 305 height 199
click at [338, 202] on div "20:00" at bounding box center [330, 205] width 28 height 6
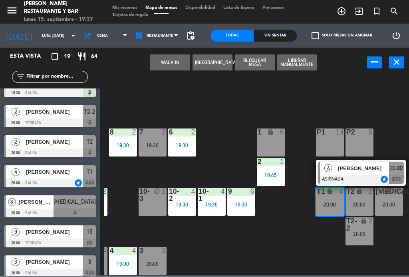
click at [164, 253] on div "3" at bounding box center [163, 250] width 5 height 7
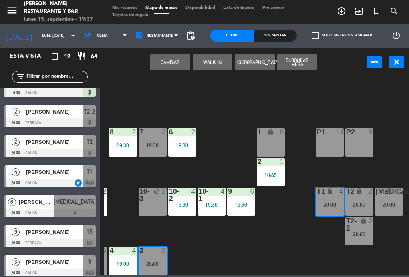
click at [163, 61] on button "Cambiar" at bounding box center [170, 63] width 40 height 16
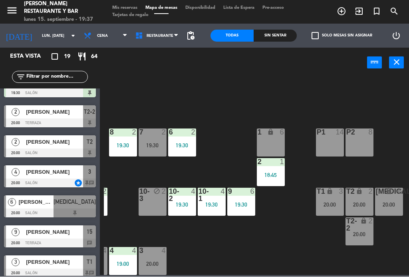
click at [336, 201] on div "T1 lock 3 20:00" at bounding box center [330, 202] width 28 height 28
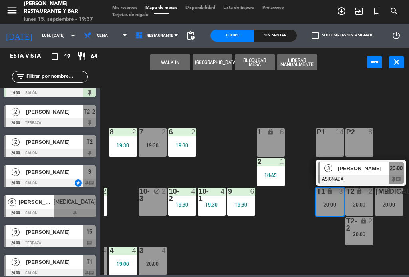
click at [402, 168] on span "20:00" at bounding box center [396, 168] width 13 height 10
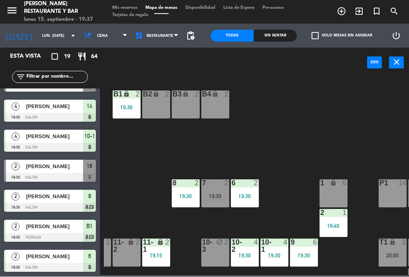
scroll to position [0, 141]
click at [285, 149] on div "B1 lock 2 19:30 B2 lock 2 B3 lock 2 B4 lock 2 15 9 20:00 14 4 19:30 8 2 19:30 7…" at bounding box center [256, 175] width 305 height 199
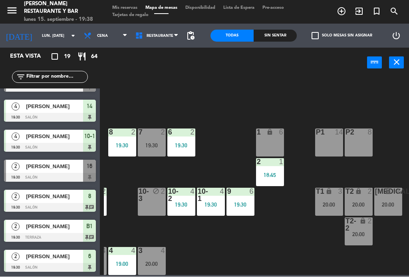
scroll to position [51, 203]
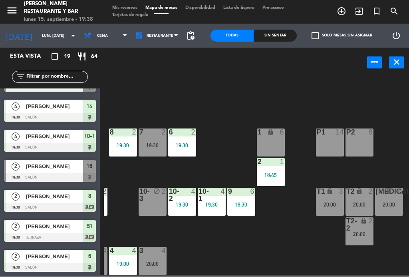
click at [324, 205] on div "20:00" at bounding box center [330, 205] width 28 height 6
click at [312, 246] on div "B1 lock 2 19:30 B2 lock 2 B3 lock 2 B4 lock 2 15 9 20:00 14 4 19:30 8 2 19:30 7…" at bounding box center [256, 175] width 305 height 199
click at [366, 201] on div "T2 lock 2 20:00" at bounding box center [360, 202] width 28 height 28
click at [316, 251] on div "B1 lock 2 19:30 B2 lock 2 B3 lock 2 B4 lock 2 15 9 20:00 14 4 19:30 8 2 19:30 7…" at bounding box center [256, 175] width 305 height 199
click at [364, 233] on div "20:00" at bounding box center [360, 234] width 28 height 6
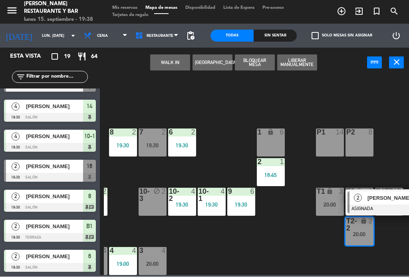
click at [307, 251] on div "B1 lock 2 19:30 B2 lock 2 B3 lock 2 B4 lock 2 15 9 20:00 14 4 19:30 8 2 19:30 7…" at bounding box center [256, 175] width 305 height 199
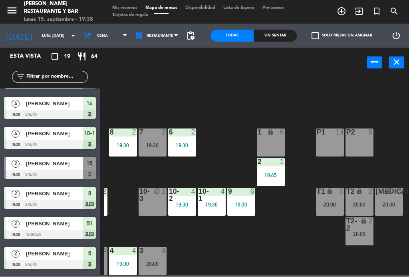
scroll to position [175, 0]
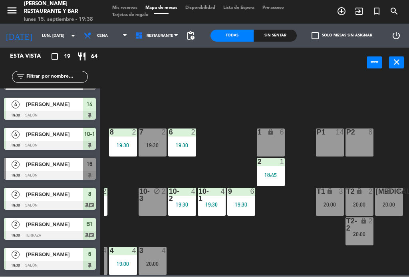
click at [85, 164] on div "16" at bounding box center [89, 164] width 13 height 13
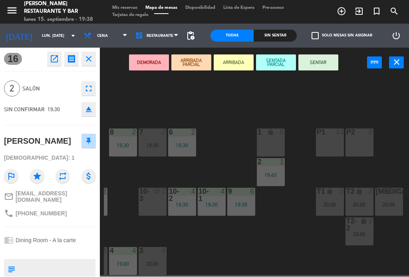
click at [322, 60] on button "SENTAR" at bounding box center [319, 63] width 40 height 16
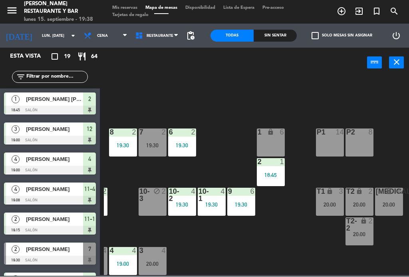
click at [159, 147] on div "19:30" at bounding box center [153, 146] width 28 height 6
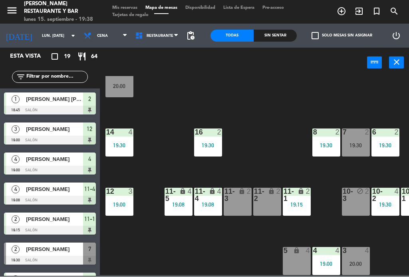
scroll to position [51, 0]
click at [209, 146] on div "19:30" at bounding box center [208, 146] width 28 height 6
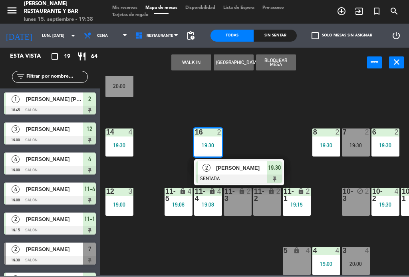
click at [363, 142] on div "19:30" at bounding box center [356, 145] width 28 height 6
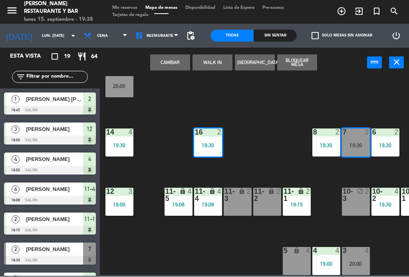
click at [174, 63] on button "Cambiar" at bounding box center [170, 63] width 40 height 16
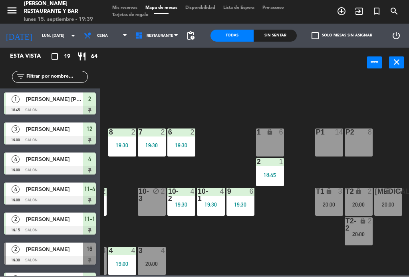
scroll to position [51, 203]
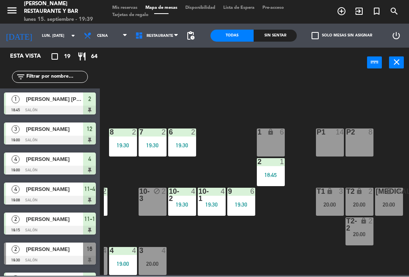
click at [363, 197] on div "T2 lock 2 20:00" at bounding box center [360, 202] width 28 height 28
click at [308, 246] on div "B1 lock 2 19:30 B2 lock 2 B3 lock 2 B4 lock 2 15 9 20:00 14 4 19:30 8 2 19:30 7…" at bounding box center [256, 175] width 305 height 199
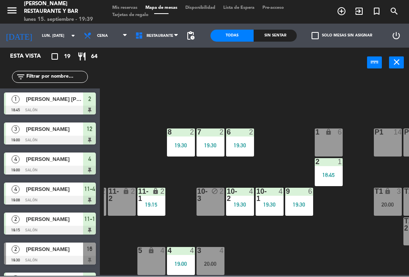
scroll to position [51, 145]
click at [275, 199] on div at bounding box center [269, 195] width 13 height 14
click at [368, 96] on div "B1 lock 2 19:30 B2 lock 2 B3 lock 2 B4 lock 2 15 9 20:00 14 4 19:30 8 2 19:30 7…" at bounding box center [256, 175] width 305 height 199
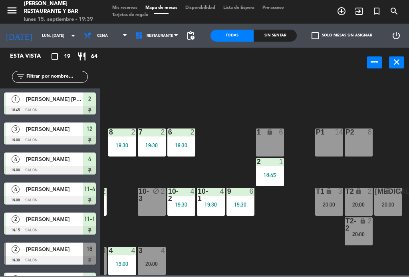
scroll to position [51, 203]
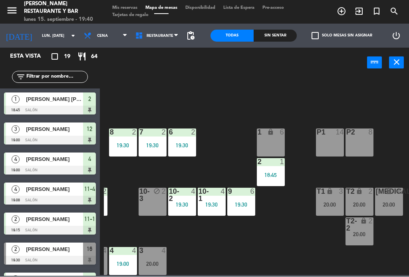
click at [334, 202] on div "20:00" at bounding box center [330, 205] width 28 height 6
click at [299, 238] on div "B1 lock 2 19:30 B2 lock 2 B3 lock 2 B4 lock 2 15 9 20:00 14 4 19:30 8 2 19:30 7…" at bounding box center [256, 175] width 305 height 199
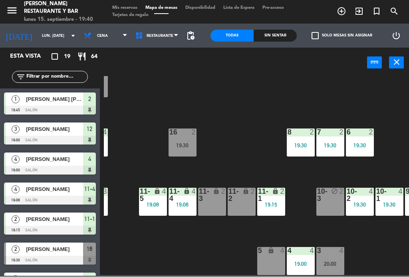
scroll to position [51, 8]
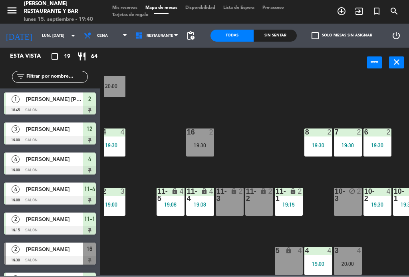
click at [207, 143] on div "19:30" at bounding box center [200, 146] width 28 height 6
click at [272, 119] on div "B1 lock 2 19:30 B2 lock 2 B3 lock 2 B4 lock 2 15 9 20:00 14 4 19:30 8 2 19:30 7…" at bounding box center [256, 175] width 305 height 199
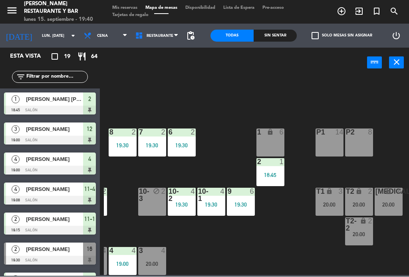
scroll to position [51, 203]
click at [359, 235] on div "20:00" at bounding box center [360, 234] width 28 height 6
click at [320, 246] on div "B1 lock 2 19:30 B2 lock 2 B3 lock 2 B4 lock 2 15 9 20:00 14 4 19:30 8 2 19:30 7…" at bounding box center [256, 175] width 305 height 199
click at [360, 197] on div "T2 lock 2 20:00" at bounding box center [360, 202] width 28 height 28
click at [303, 248] on div "B1 lock 2 19:30 B2 lock 2 B3 lock 2 B4 lock 2 15 9 20:00 14 4 19:30 8 2 19:30 7…" at bounding box center [256, 175] width 305 height 199
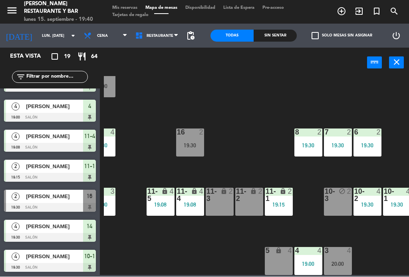
scroll to position [57, 0]
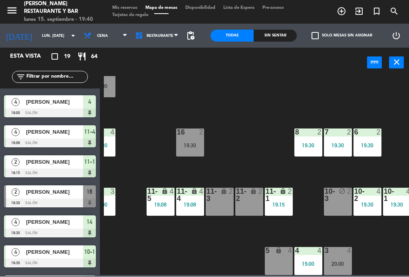
click at [199, 141] on div "16 2 19:30" at bounding box center [190, 143] width 28 height 28
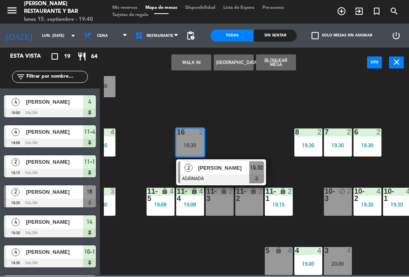
click at [263, 203] on div "11-2 lock 2" at bounding box center [249, 202] width 28 height 28
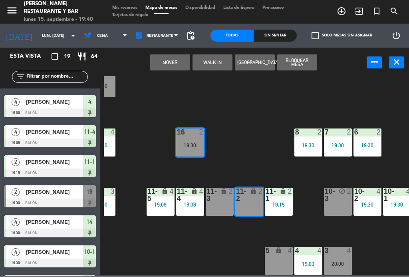
click at [180, 60] on button "Mover" at bounding box center [170, 63] width 40 height 16
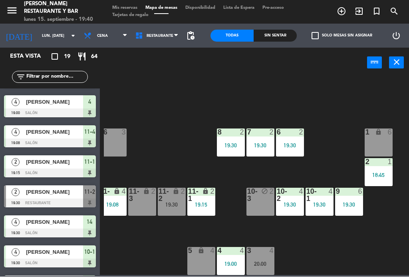
scroll to position [51, 121]
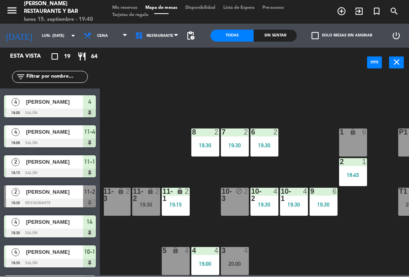
click at [145, 195] on div "lock" at bounding box center [145, 195] width 13 height 14
click at [363, 129] on div "6" at bounding box center [364, 132] width 5 height 7
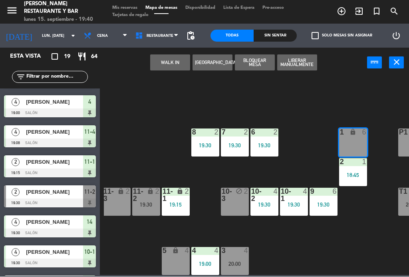
click at [143, 203] on div "19:30" at bounding box center [146, 205] width 28 height 6
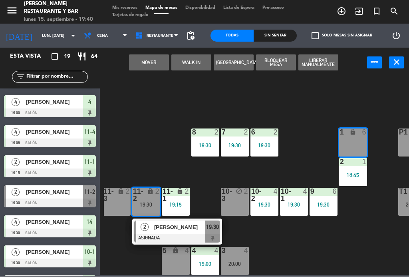
click at [148, 63] on button "Mover" at bounding box center [149, 63] width 40 height 16
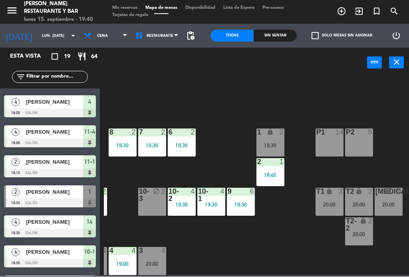
scroll to position [51, 203]
click at [359, 202] on div "20:00" at bounding box center [360, 205] width 28 height 6
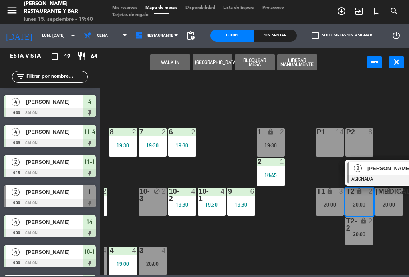
click at [266, 132] on div "lock" at bounding box center [270, 133] width 13 height 8
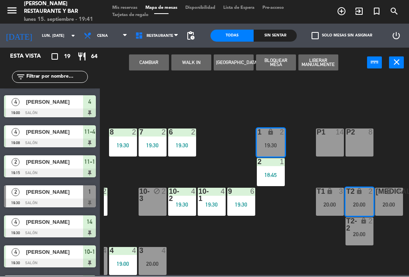
click at [147, 56] on button "Cambiar" at bounding box center [149, 63] width 40 height 16
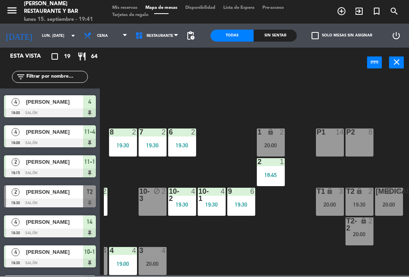
click at [280, 139] on div "1 lock 2 20:00" at bounding box center [271, 143] width 28 height 28
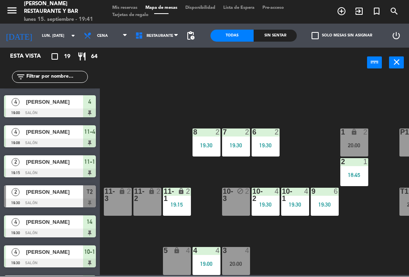
scroll to position [51, 115]
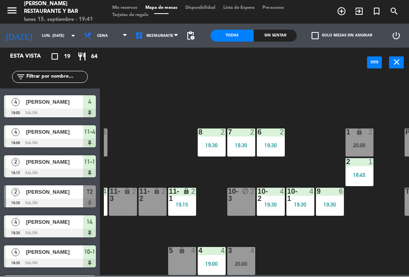
click at [361, 147] on div "20:00" at bounding box center [360, 146] width 28 height 6
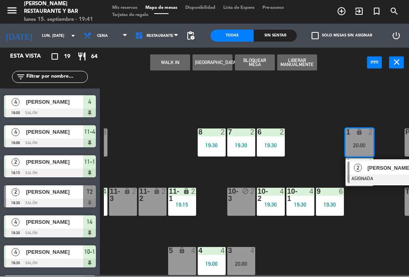
click at [159, 204] on div "11-2 lock 2" at bounding box center [153, 202] width 28 height 28
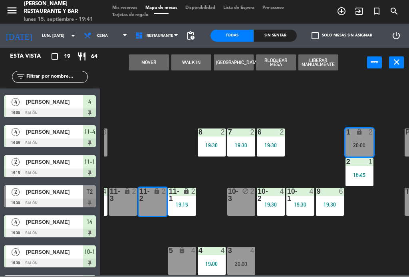
click at [157, 58] on button "Mover" at bounding box center [149, 63] width 40 height 16
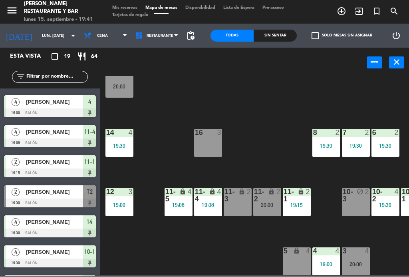
scroll to position [50, 0]
click at [271, 193] on icon "lock" at bounding box center [271, 191] width 7 height 7
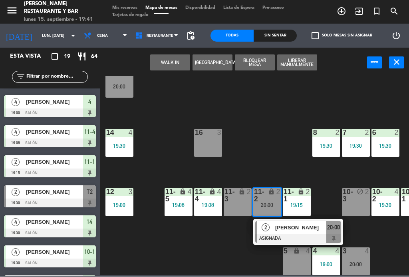
click at [211, 144] on div "16 3" at bounding box center [208, 143] width 28 height 28
click at [173, 62] on button "Mover" at bounding box center [170, 63] width 40 height 16
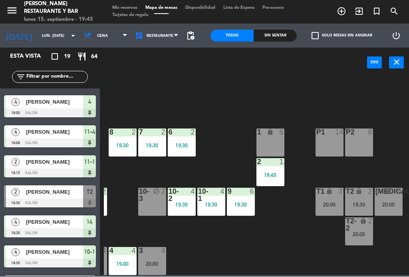
scroll to position [51, 203]
click at [364, 203] on div "19:30" at bounding box center [360, 205] width 28 height 6
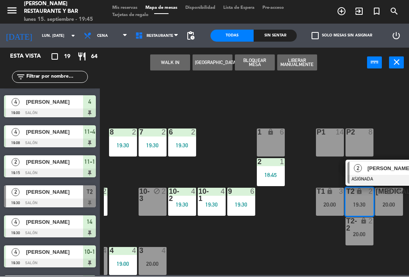
click at [388, 170] on span "[PERSON_NAME]" at bounding box center [393, 168] width 51 height 8
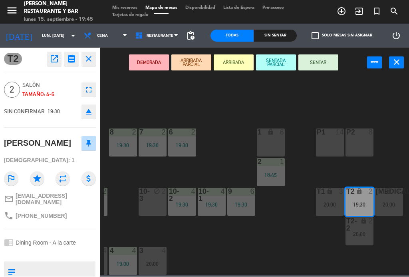
click at [56, 60] on icon "open_in_new" at bounding box center [55, 59] width 10 height 10
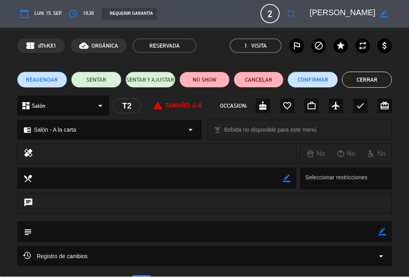
click at [207, 78] on button "NO SHOW" at bounding box center [204, 80] width 50 height 16
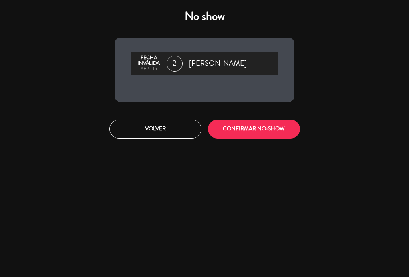
click at [275, 131] on button "CONFIRMAR NO-SHOW" at bounding box center [254, 129] width 92 height 19
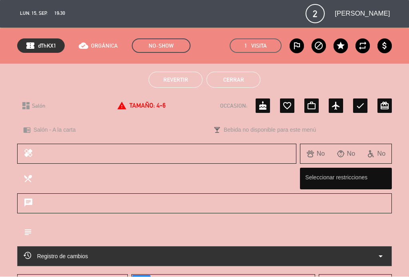
click at [247, 78] on button "Cerrar" at bounding box center [234, 80] width 54 height 16
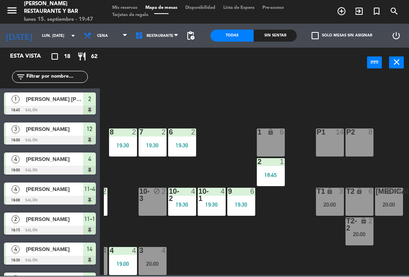
click at [123, 261] on div "19:00" at bounding box center [123, 264] width 28 height 6
click at [254, 244] on div "B1 lock 2 19:30 B2 lock 2 B3 lock 2 B4 lock 2 15 9 20:00 14 4 19:30 8 2 19:30 7…" at bounding box center [256, 175] width 305 height 199
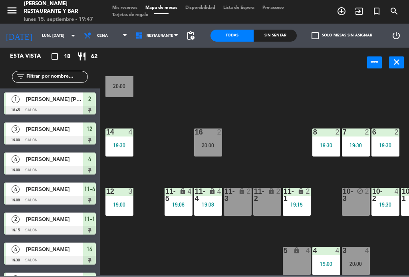
scroll to position [51, 0]
click at [215, 141] on div "16 2 20:00" at bounding box center [208, 143] width 28 height 28
click at [279, 114] on div "B1 lock 2 19:30 B2 lock 2 B3 lock 2 B4 lock 2 15 9 20:00 14 4 19:30 8 2 19:30 7…" at bounding box center [256, 175] width 305 height 199
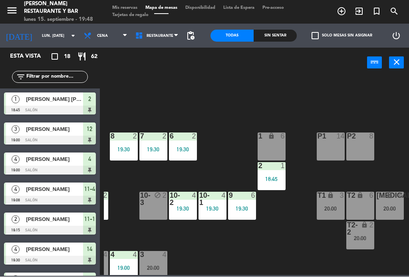
scroll to position [47, 203]
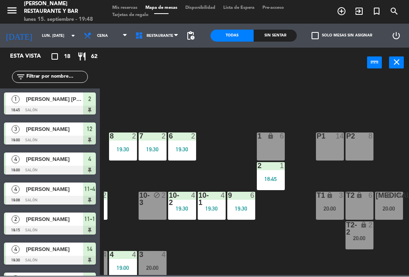
click at [365, 235] on div "20:00" at bounding box center [360, 238] width 28 height 6
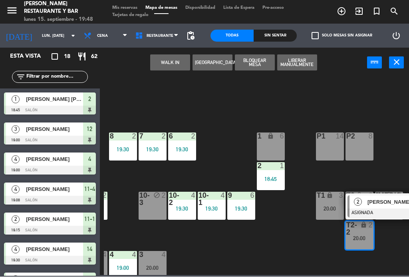
click at [311, 253] on div "B1 lock 2 19:30 B2 lock 2 B3 lock 2 B4 lock 2 15 9 20:00 14 4 19:30 8 2 19:30 7…" at bounding box center [256, 175] width 305 height 199
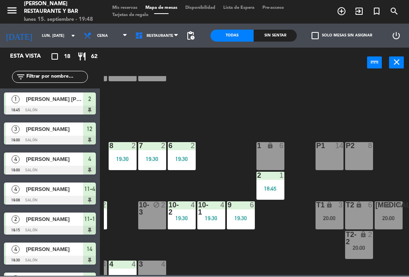
scroll to position [38, 203]
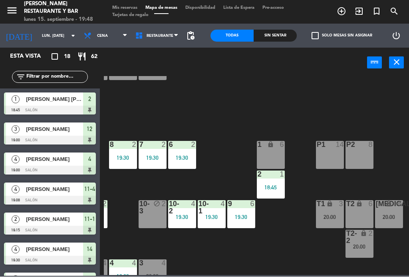
click at [157, 261] on div at bounding box center [152, 262] width 13 height 7
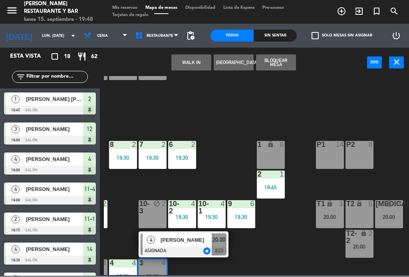
click at [184, 245] on div "[PERSON_NAME]" at bounding box center [186, 239] width 52 height 13
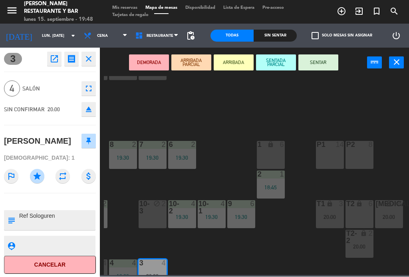
click at [322, 60] on button "SENTAR" at bounding box center [319, 63] width 40 height 16
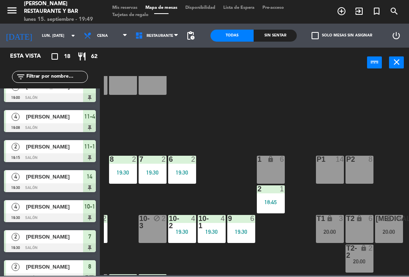
scroll to position [23, 203]
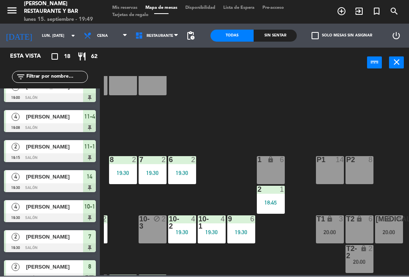
click at [4, 37] on icon "[DATE]" at bounding box center [19, 36] width 38 height 16
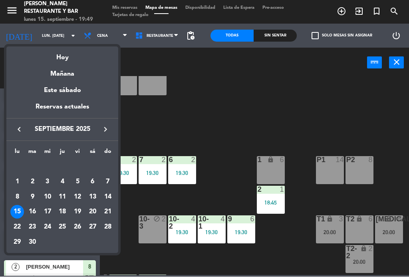
click at [2, 35] on div at bounding box center [204, 138] width 409 height 277
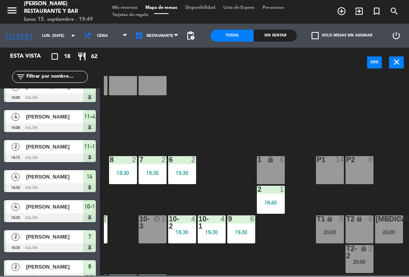
click at [2, 39] on icon "[DATE]" at bounding box center [19, 36] width 38 height 16
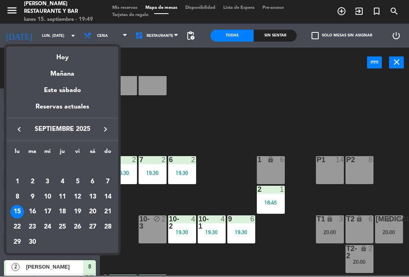
click at [2, 39] on div at bounding box center [204, 138] width 409 height 277
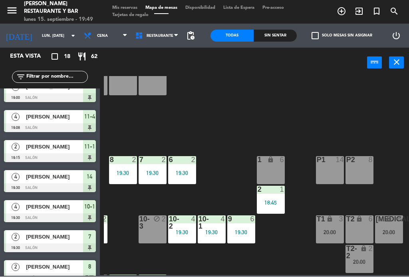
click at [1, 45] on div "[DATE] lun. [DATE] arrow_drop_down" at bounding box center [40, 36] width 80 height 24
click at [0, 44] on div "[DATE] lun. [DATE] arrow_drop_down" at bounding box center [40, 36] width 80 height 18
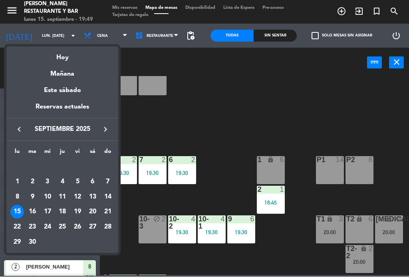
click at [0, 43] on div at bounding box center [204, 138] width 409 height 277
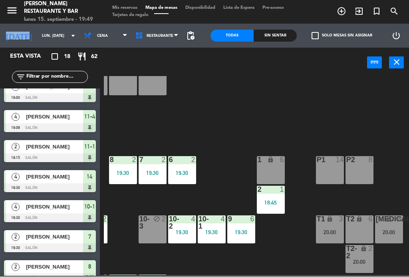
click at [0, 43] on icon "[DATE]" at bounding box center [19, 36] width 38 height 16
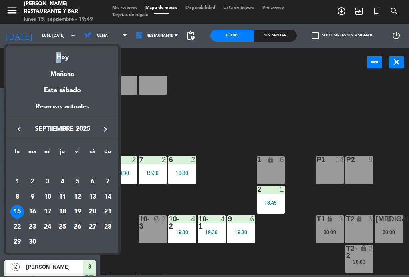
click at [0, 41] on div at bounding box center [204, 138] width 409 height 277
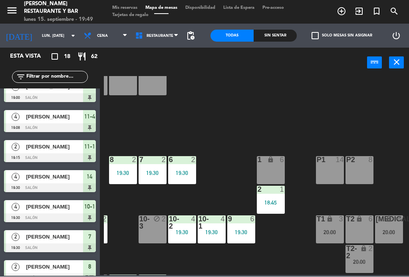
click at [0, 41] on icon "[DATE]" at bounding box center [19, 36] width 38 height 16
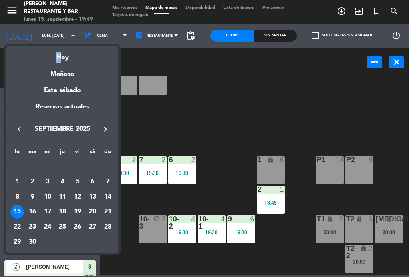
click at [0, 36] on div at bounding box center [204, 138] width 409 height 277
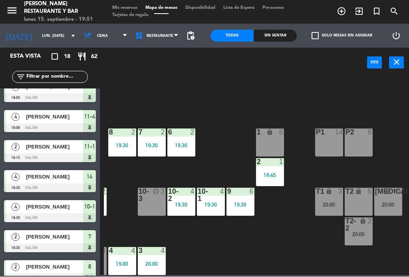
scroll to position [51, 203]
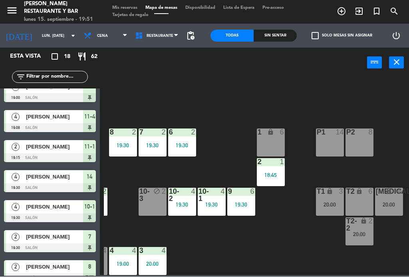
click at [332, 202] on div "20:00" at bounding box center [330, 205] width 28 height 6
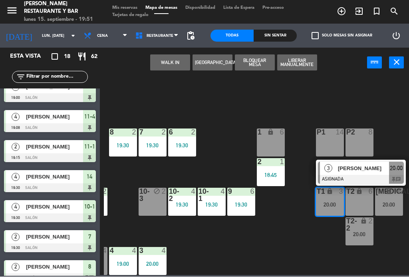
click at [376, 169] on span "[PERSON_NAME]" at bounding box center [363, 168] width 51 height 8
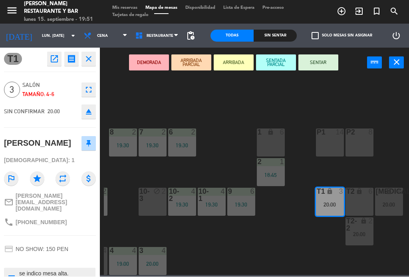
click at [324, 63] on button "SENTAR" at bounding box center [319, 63] width 40 height 16
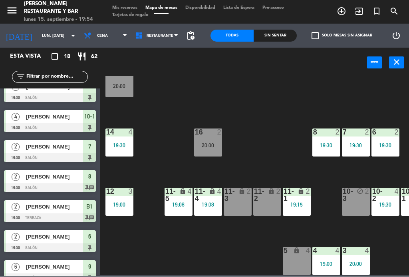
scroll to position [51, 0]
click at [303, 201] on div "19:15" at bounding box center [297, 204] width 28 height 6
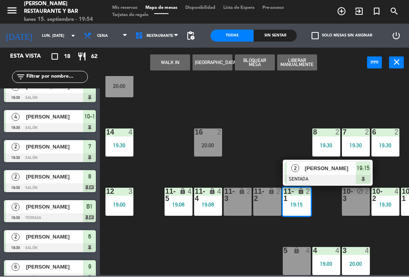
click at [312, 165] on span "[PERSON_NAME]" at bounding box center [330, 168] width 51 height 8
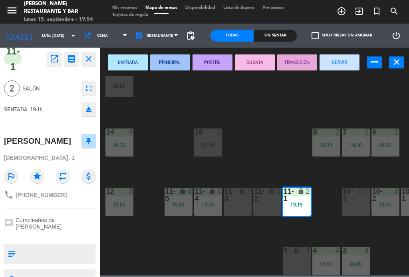
click at [354, 64] on button "SERVIR" at bounding box center [340, 63] width 40 height 16
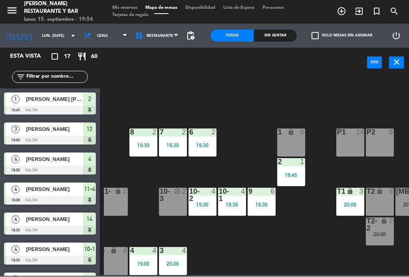
scroll to position [51, 184]
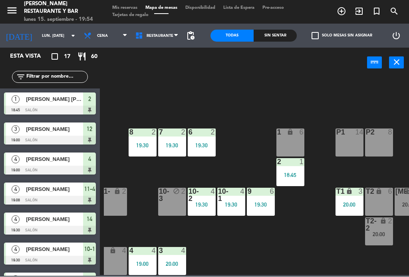
click at [352, 197] on div "T1 lock 3 20:00" at bounding box center [350, 202] width 28 height 28
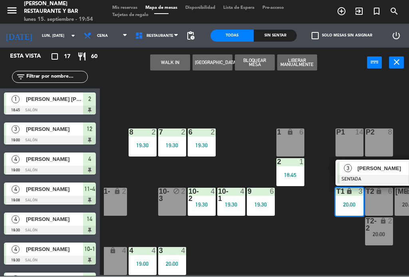
click at [391, 171] on span "[PERSON_NAME]" at bounding box center [383, 168] width 51 height 8
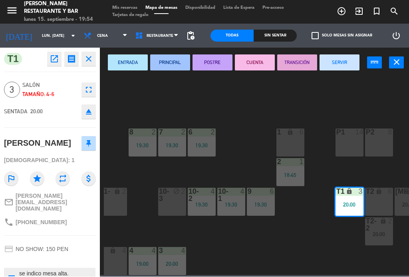
click at [52, 56] on icon "open_in_new" at bounding box center [55, 59] width 10 height 10
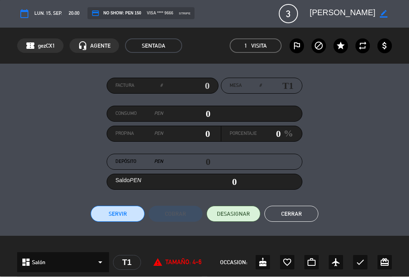
click at [306, 217] on button "Cerrar" at bounding box center [292, 214] width 54 height 16
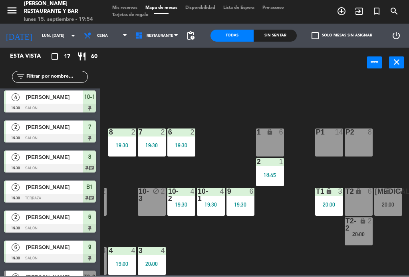
scroll to position [51, 203]
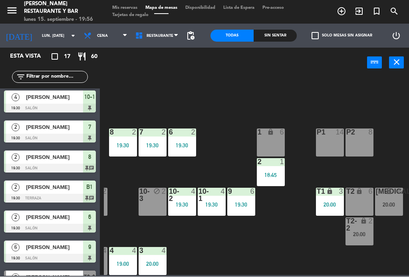
click at [390, 197] on div "[MEDICAL_DATA] lock 6 20:00" at bounding box center [389, 202] width 28 height 28
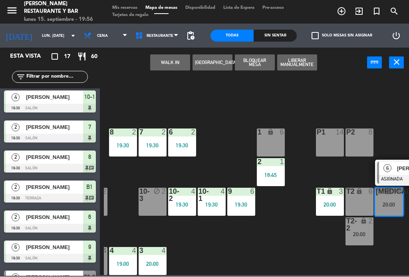
click at [394, 170] on div "6" at bounding box center [387, 168] width 17 height 13
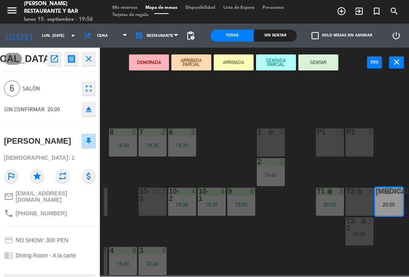
click at [319, 60] on button "SENTAR" at bounding box center [319, 63] width 40 height 16
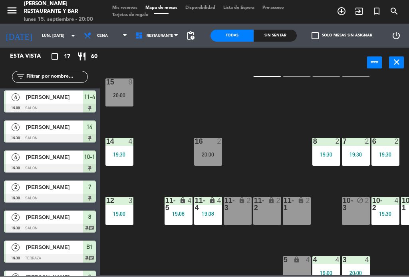
scroll to position [42, 0]
click at [128, 90] on div "15 9 20:00" at bounding box center [119, 93] width 28 height 28
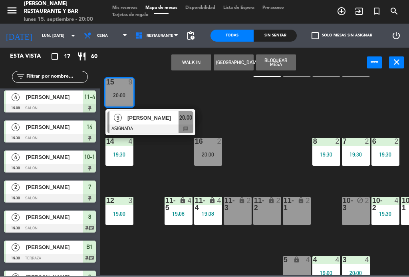
click at [181, 123] on div "20:00" at bounding box center [186, 117] width 15 height 13
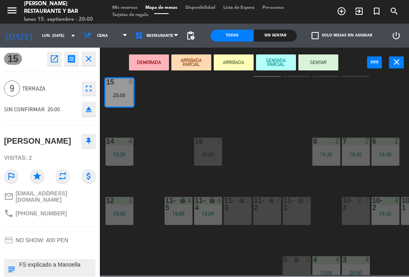
click at [325, 62] on button "SENTAR" at bounding box center [319, 63] width 40 height 16
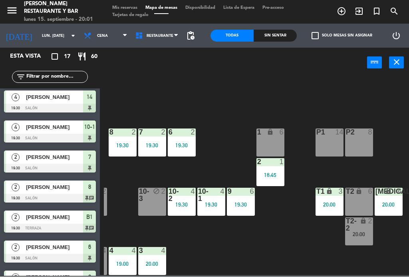
scroll to position [51, 203]
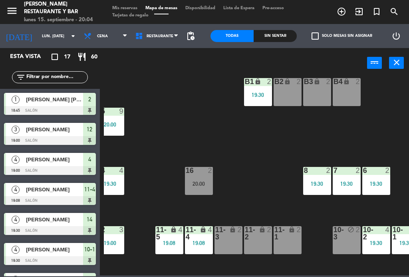
scroll to position [15, 10]
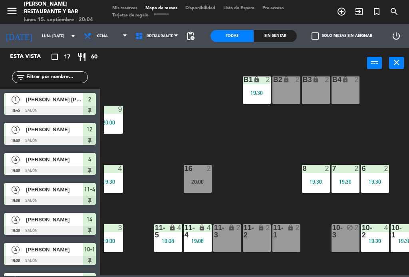
click at [118, 122] on div "20:00" at bounding box center [109, 122] width 28 height 6
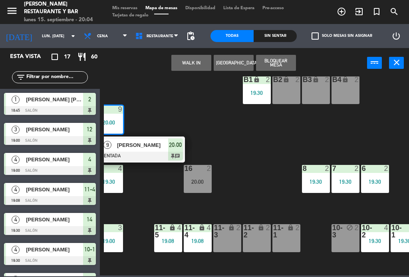
click at [157, 148] on span "[PERSON_NAME]" at bounding box center [142, 145] width 51 height 8
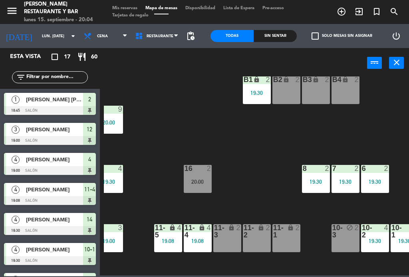
scroll to position [122, 0]
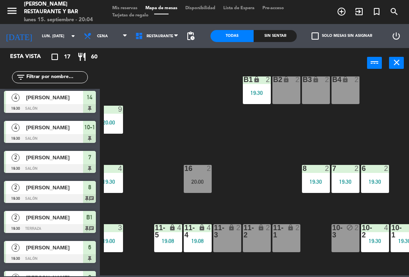
click at [119, 117] on div "15 9 20:00" at bounding box center [109, 119] width 28 height 28
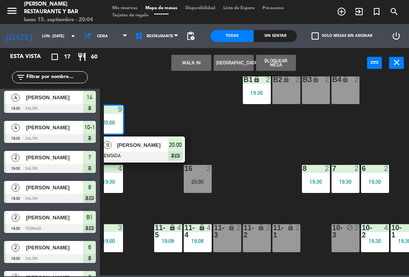
click at [356, 88] on div "B4 lock 2" at bounding box center [346, 90] width 28 height 28
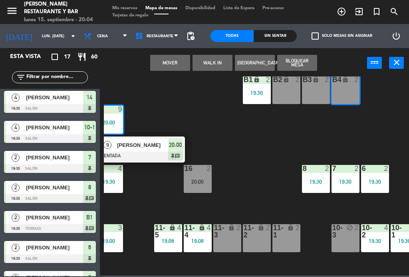
click at [166, 66] on button "Mover" at bounding box center [170, 63] width 40 height 16
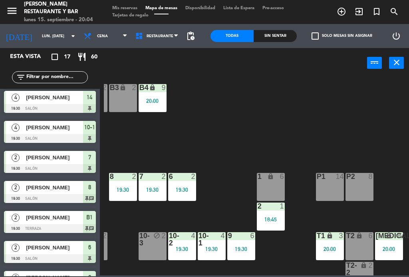
scroll to position [6, 203]
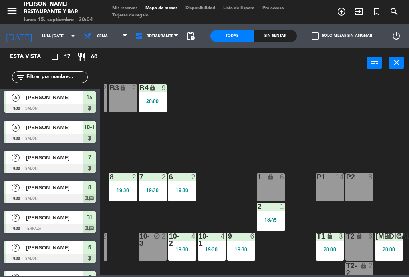
click at [158, 98] on div "20:00" at bounding box center [153, 101] width 28 height 6
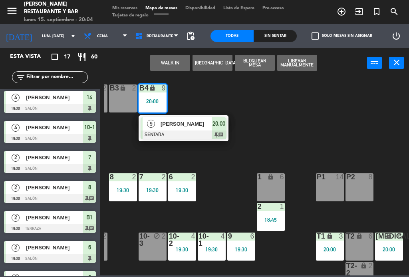
click at [328, 176] on div at bounding box center [329, 176] width 13 height 7
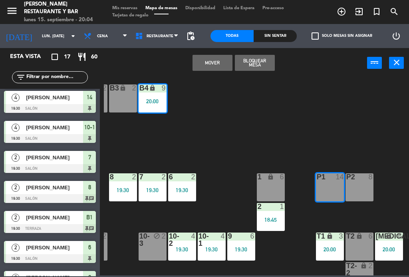
click at [211, 68] on button "Mover" at bounding box center [213, 63] width 40 height 16
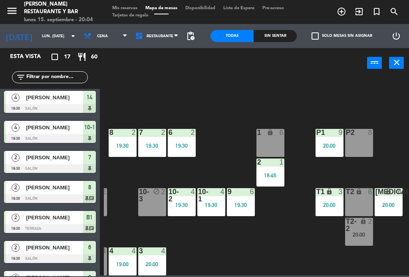
scroll to position [51, 203]
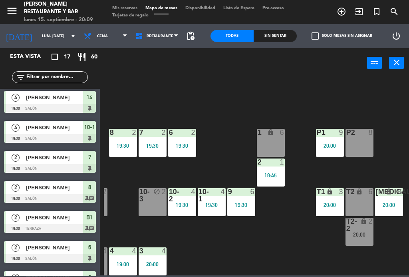
click at [342, 155] on div "P1 9 20:00" at bounding box center [330, 143] width 28 height 28
click at [398, 106] on div "B1 lock 2 19:30 B2 lock 2 B3 lock 2 B4 lock 2 15 12 14 4 19:30 8 2 19:30 7 2 19…" at bounding box center [256, 175] width 305 height 199
